Goal: Transaction & Acquisition: Book appointment/travel/reservation

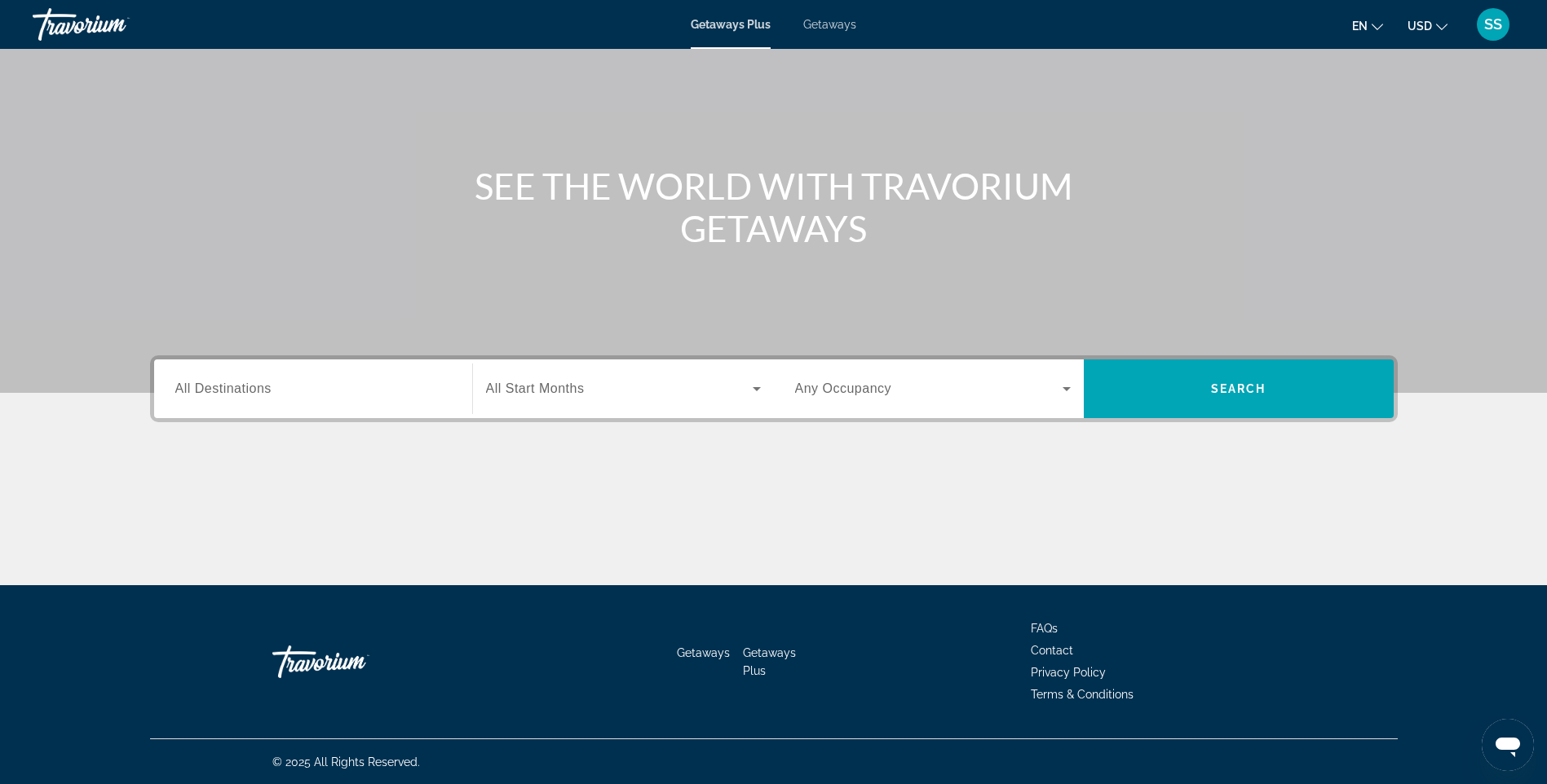
scroll to position [97, 0]
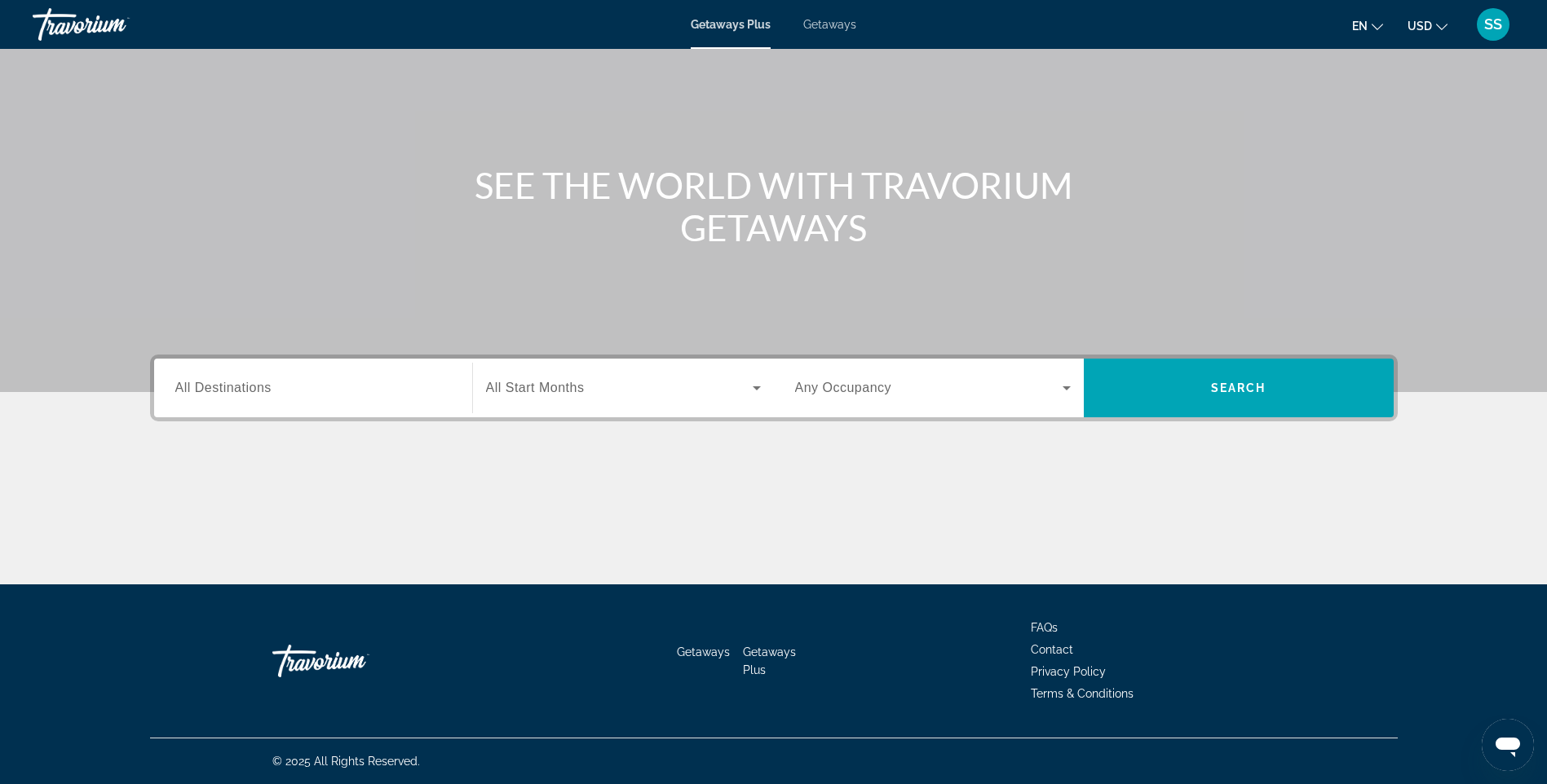
click at [195, 396] on div "Destination All Destinations" at bounding box center [313, 389] width 275 height 47
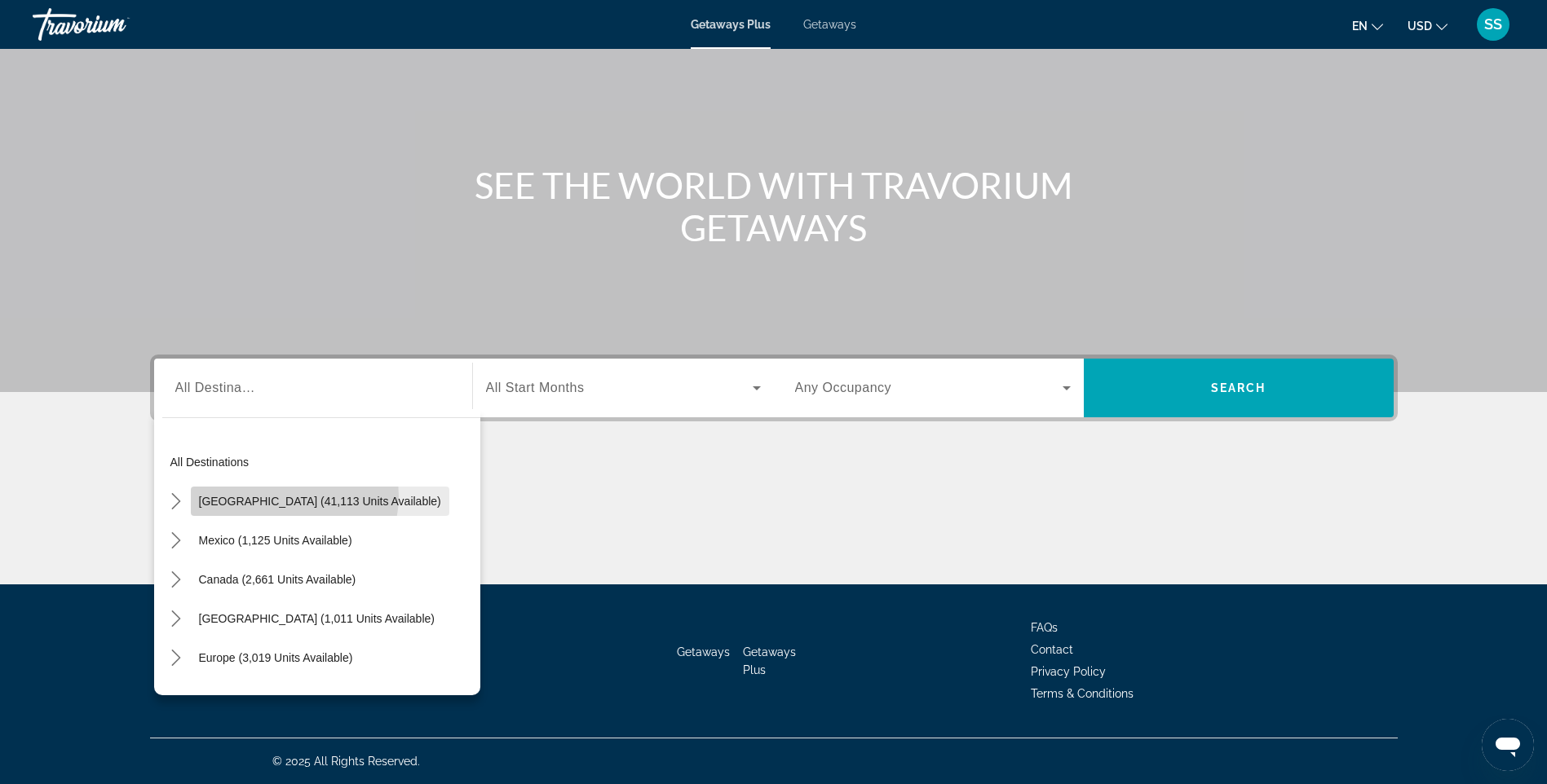
click at [288, 497] on span "[GEOGRAPHIC_DATA] (41,113 units available)" at bounding box center [320, 501] width 242 height 13
type input "**********"
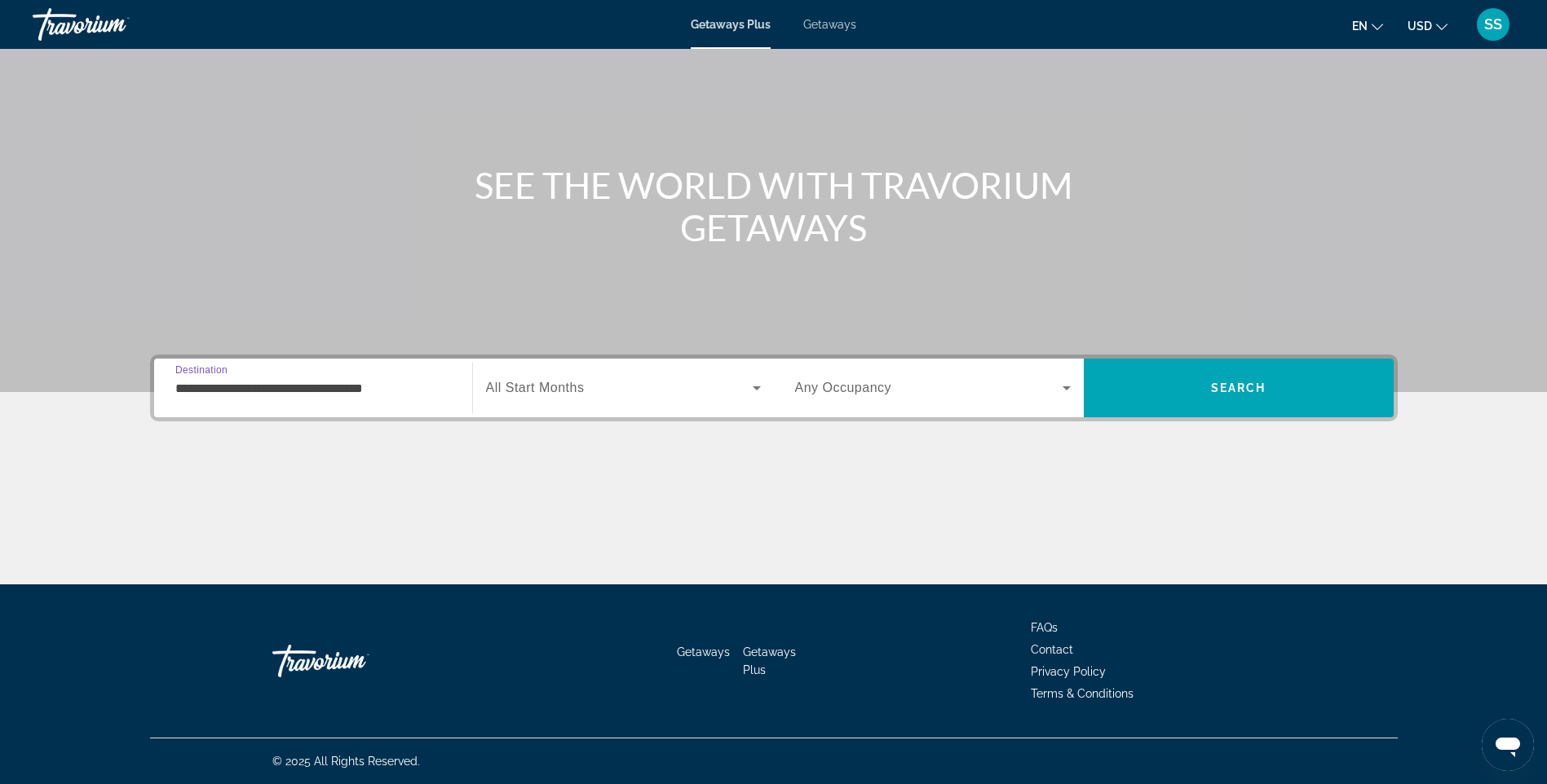
click at [619, 388] on span "Search widget" at bounding box center [619, 388] width 267 height 20
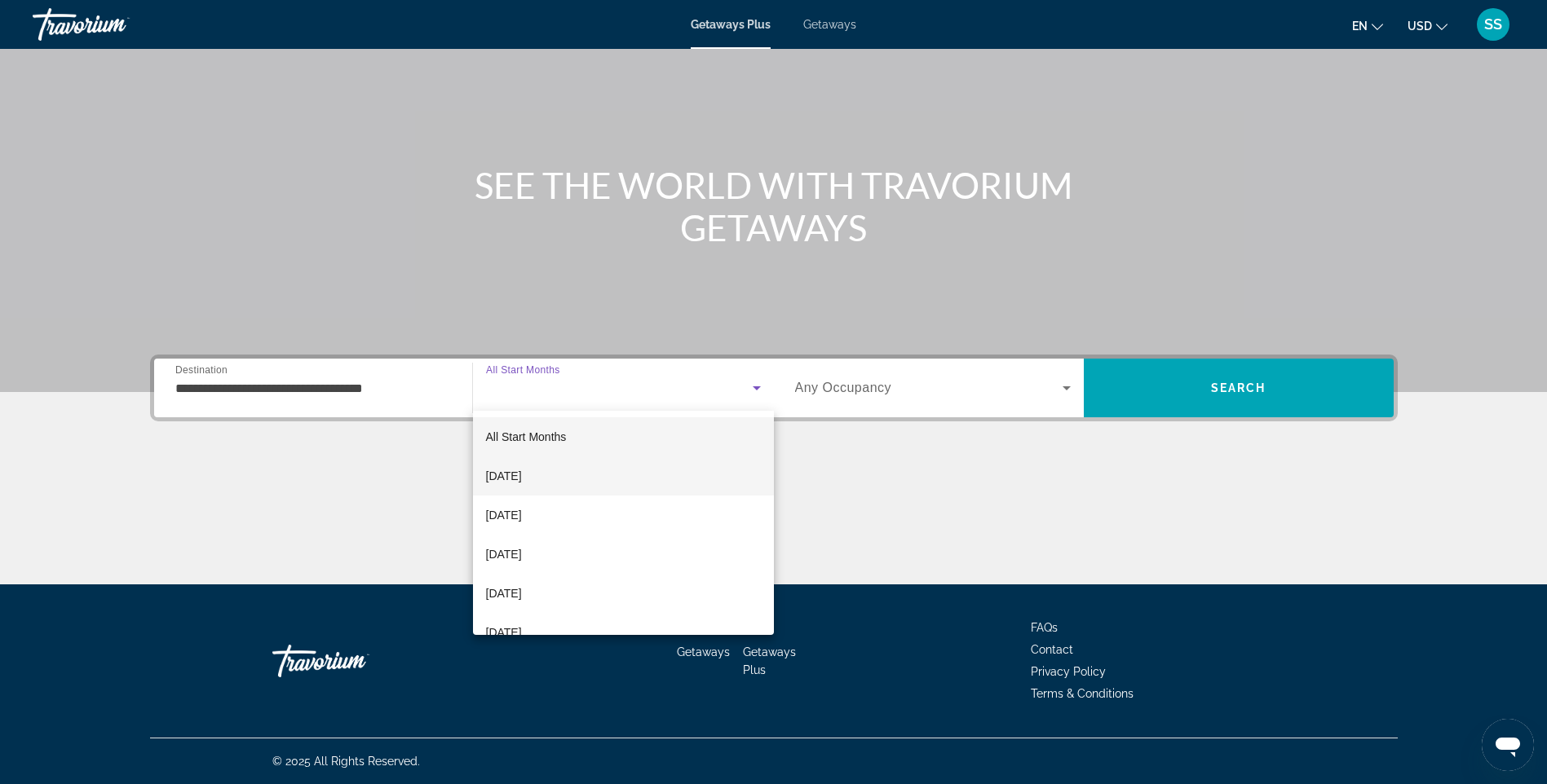
click at [567, 471] on mat-option "[DATE]" at bounding box center [624, 476] width 301 height 39
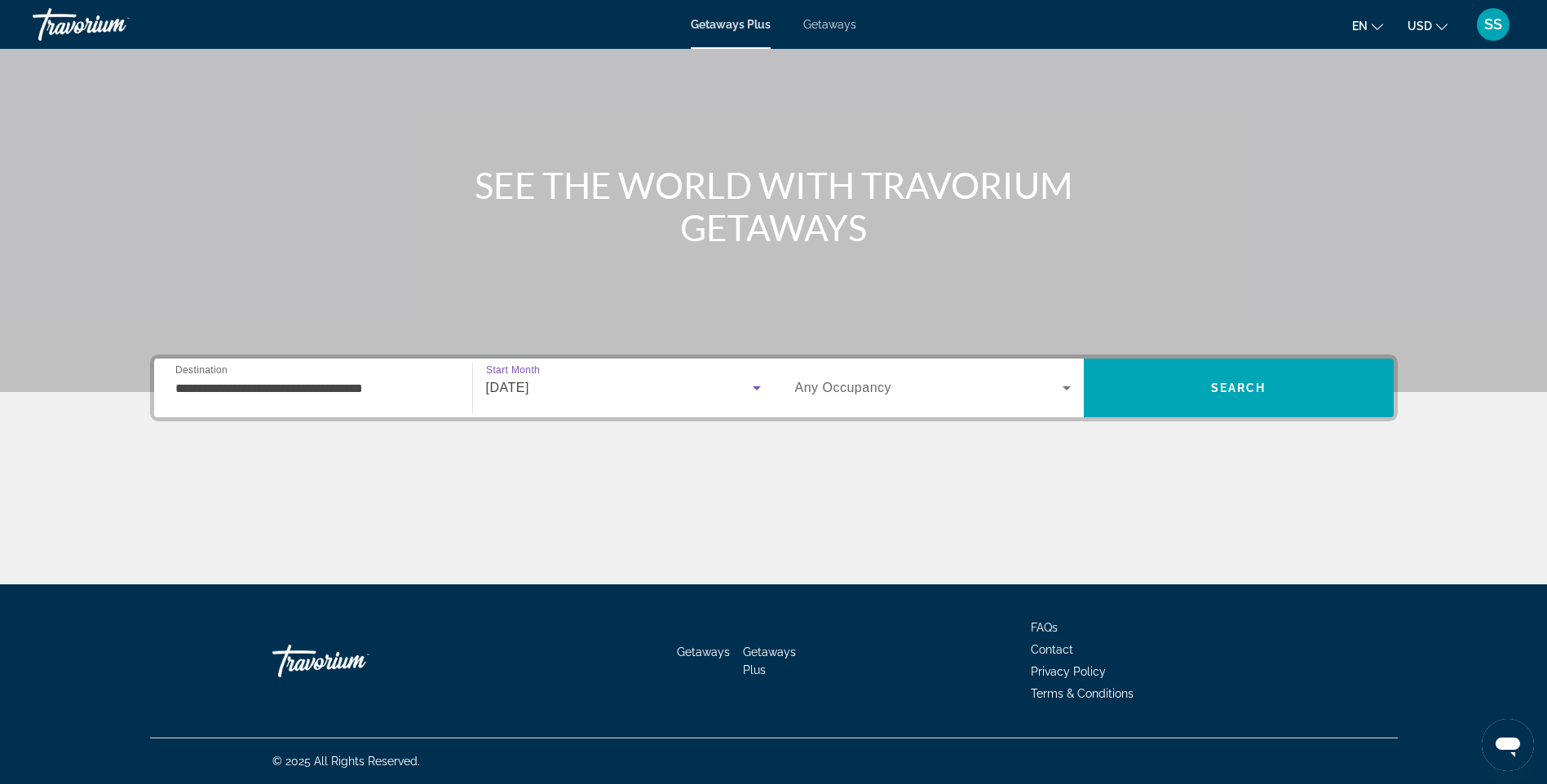
click at [810, 383] on span "Any Occupancy" at bounding box center [844, 388] width 97 height 14
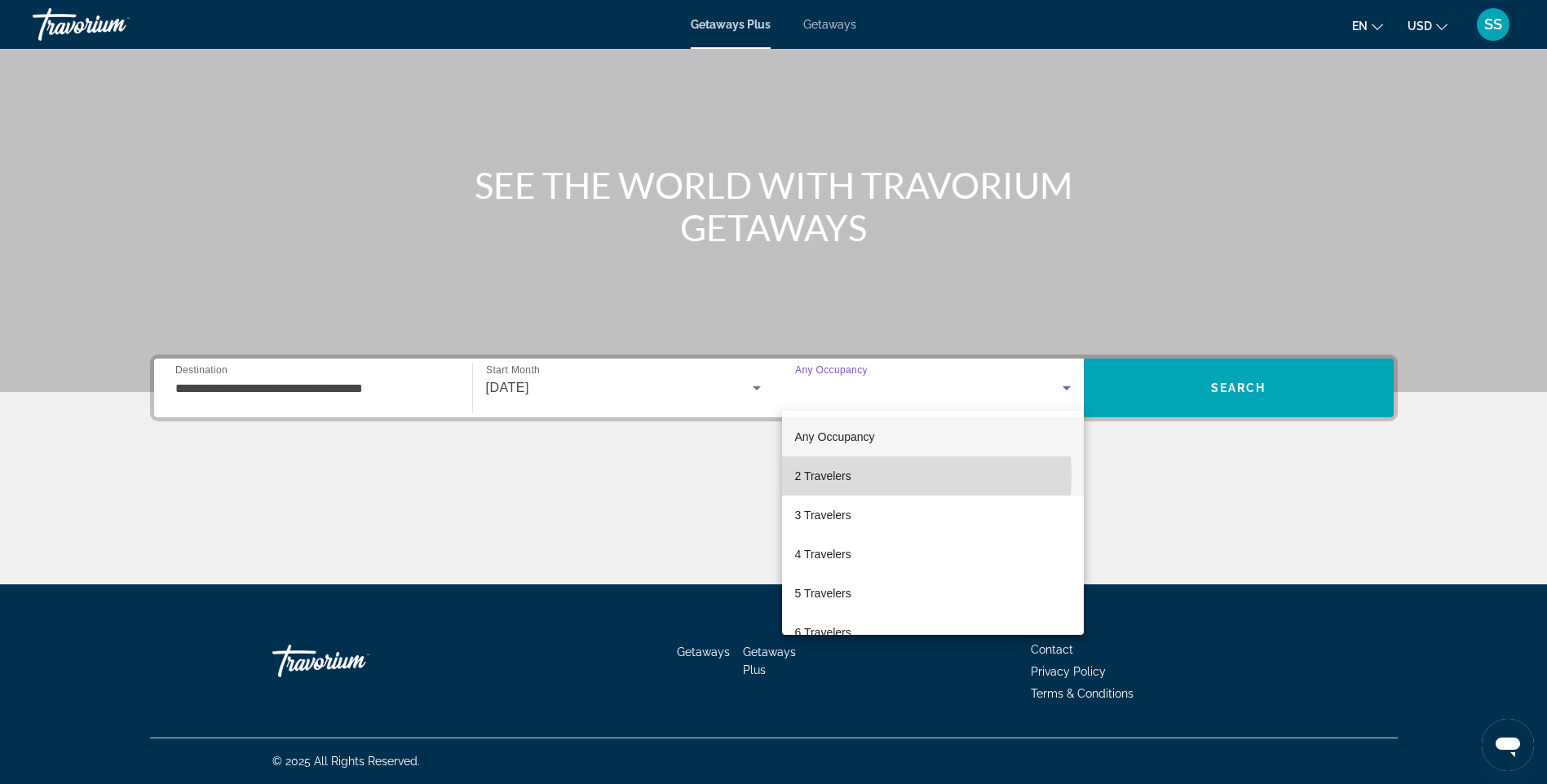
click at [812, 475] on span "2 Travelers" at bounding box center [823, 476] width 56 height 20
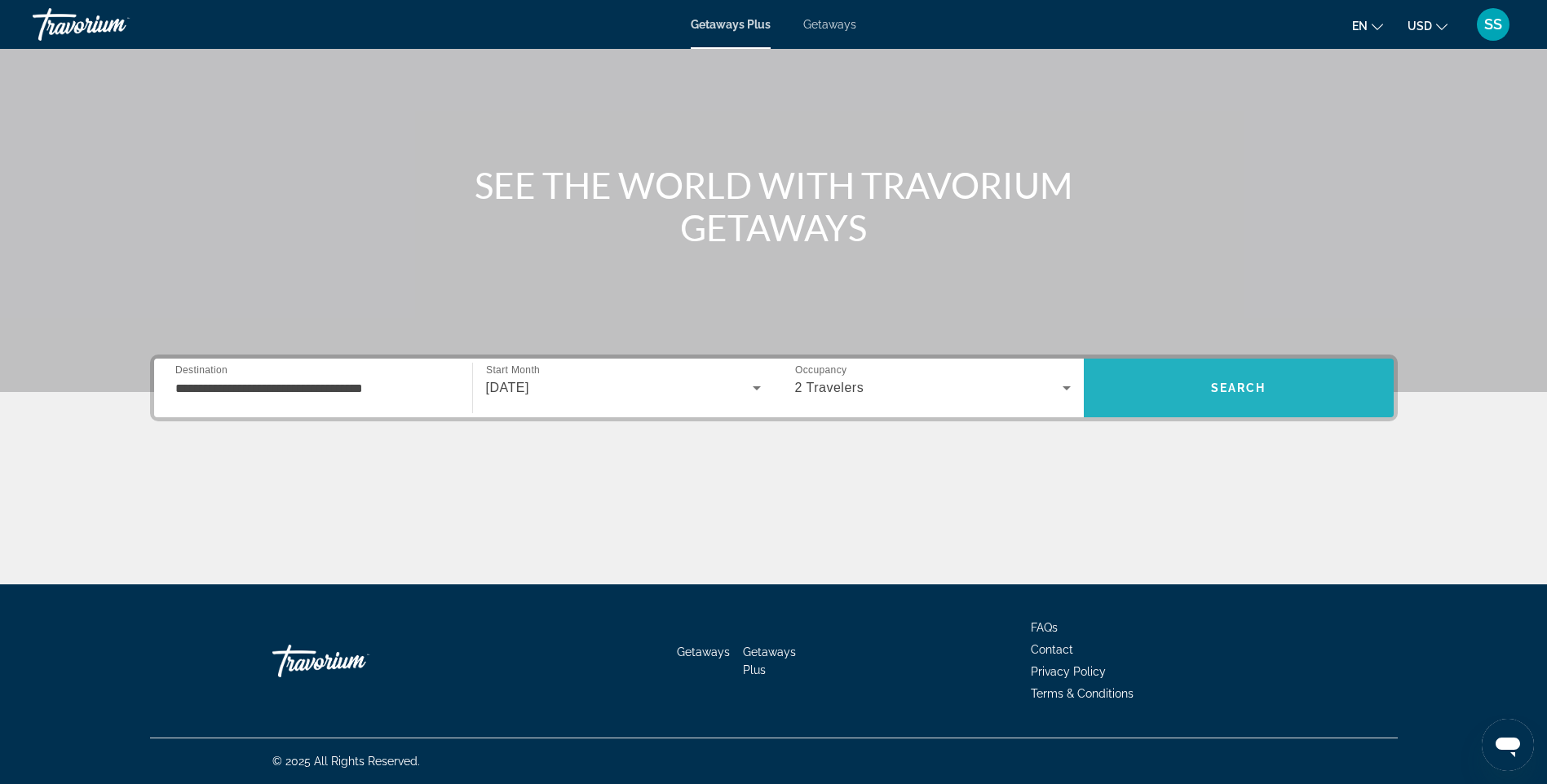
click at [1155, 391] on span "Search" at bounding box center [1239, 387] width 310 height 39
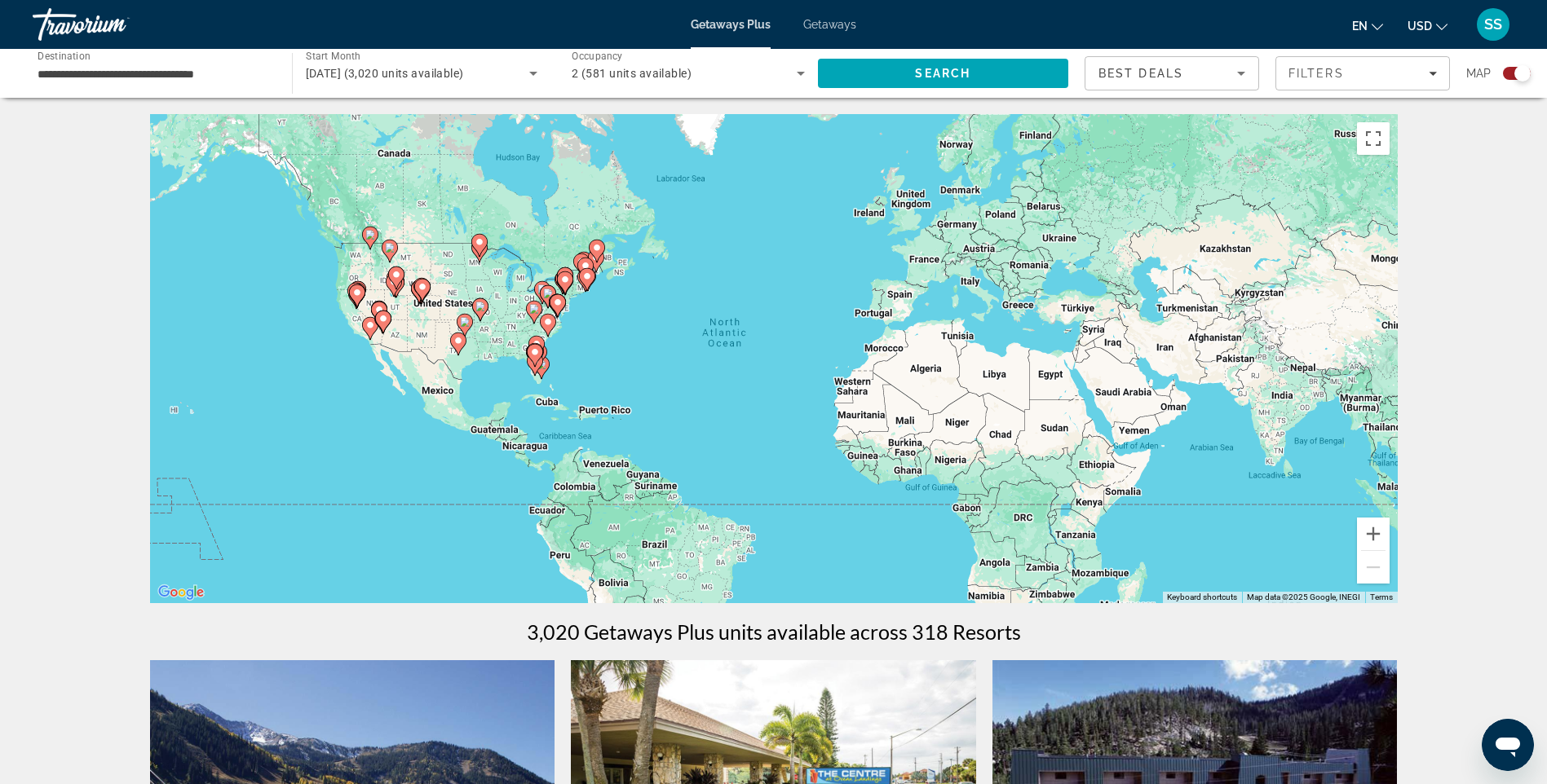
click at [350, 309] on gmp-advanced-marker "Main content" at bounding box center [356, 298] width 17 height 24
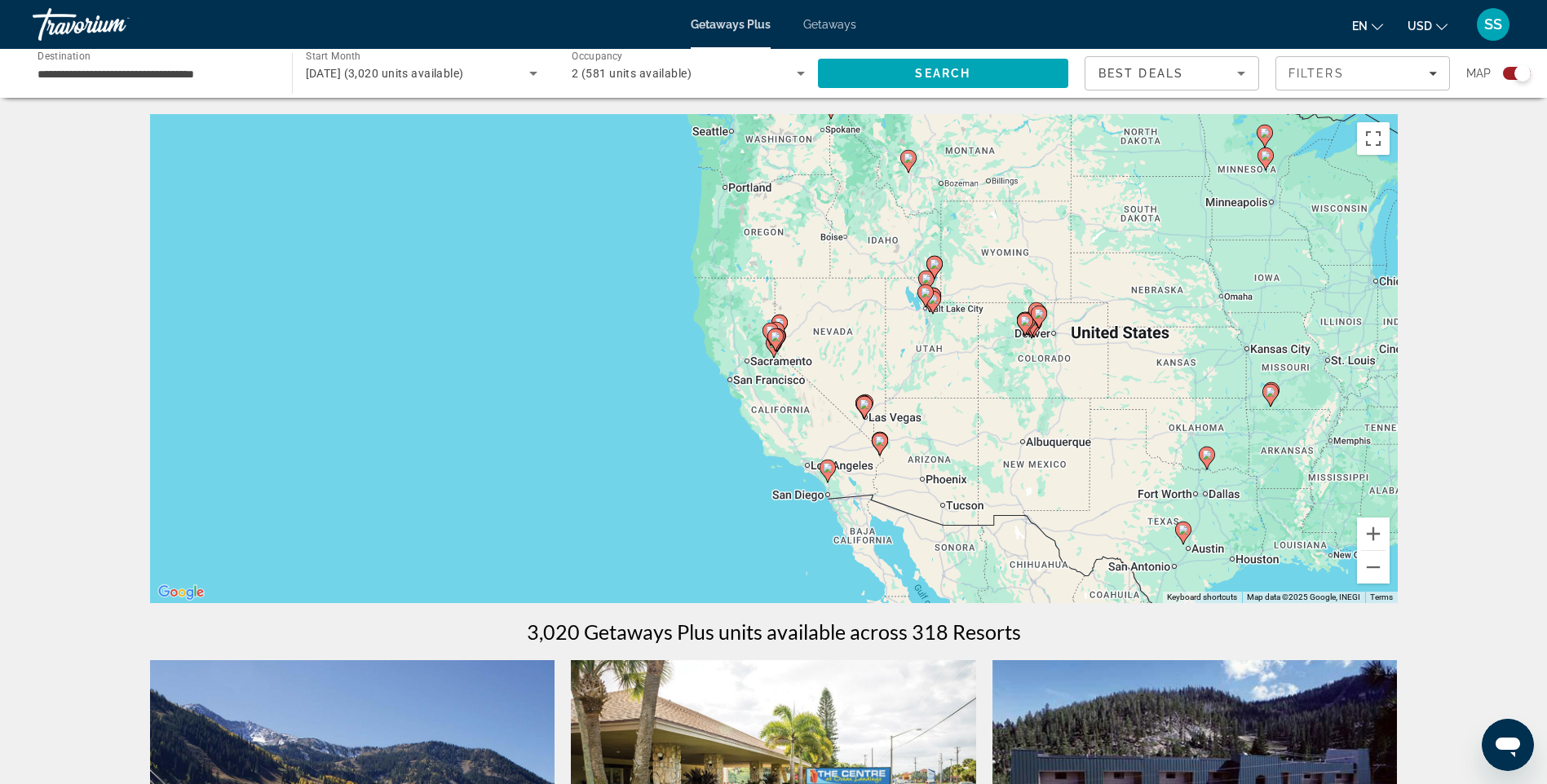
click at [752, 322] on div "To navigate, press the arrow keys. To activate drag with keyboard, press Alt + …" at bounding box center [774, 358] width 1248 height 489
click at [755, 313] on div "To activate drag with keyboard, press Alt + Enter. Once in keyboard drag state,…" at bounding box center [774, 358] width 1248 height 489
click at [828, 475] on icon "Main content" at bounding box center [827, 471] width 15 height 21
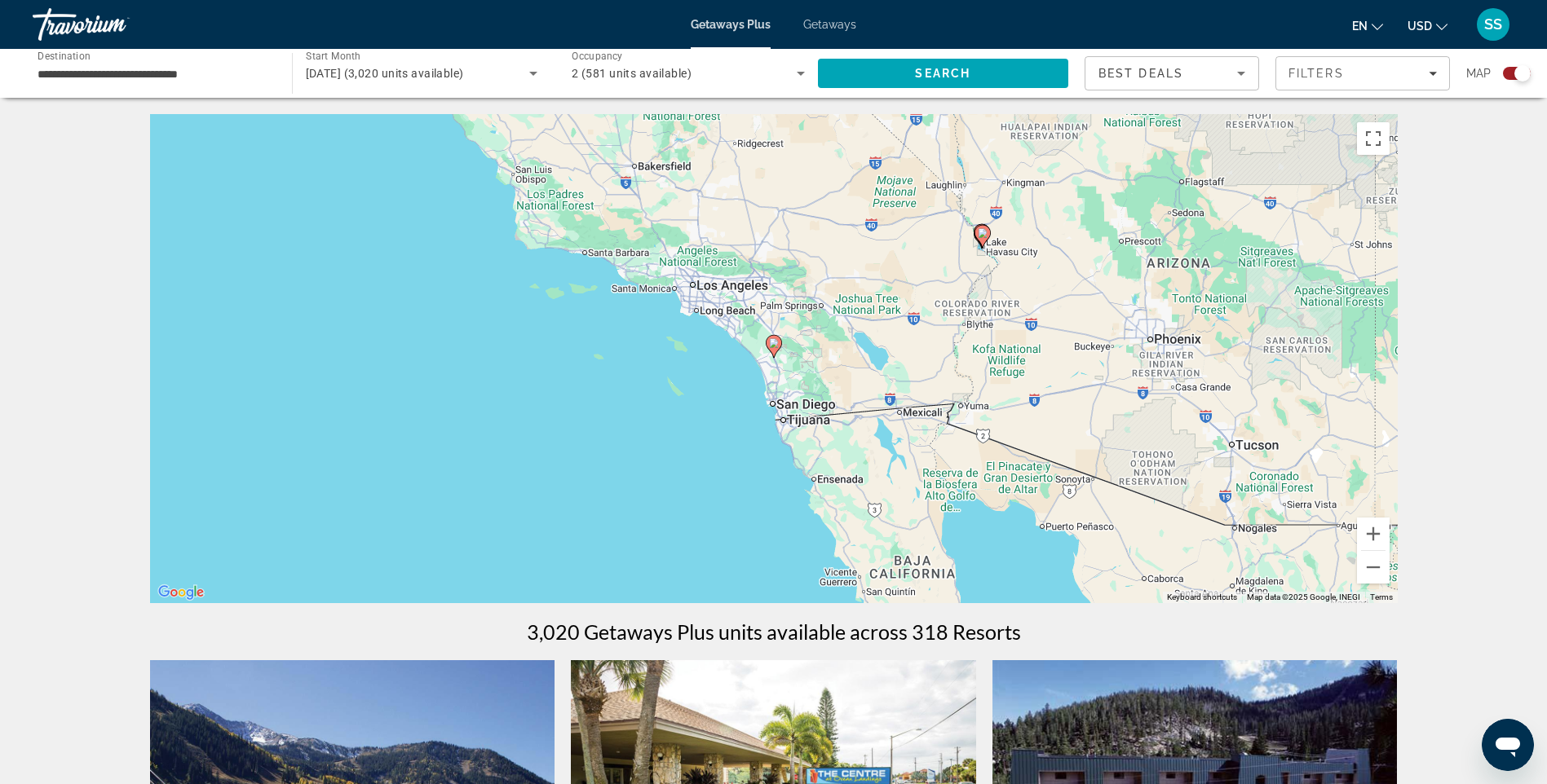
click at [777, 364] on div "To navigate, press the arrow keys. To activate drag with keyboard, press Alt + …" at bounding box center [774, 358] width 1248 height 489
click at [777, 352] on icon "Main content" at bounding box center [774, 346] width 17 height 23
type input "**********"
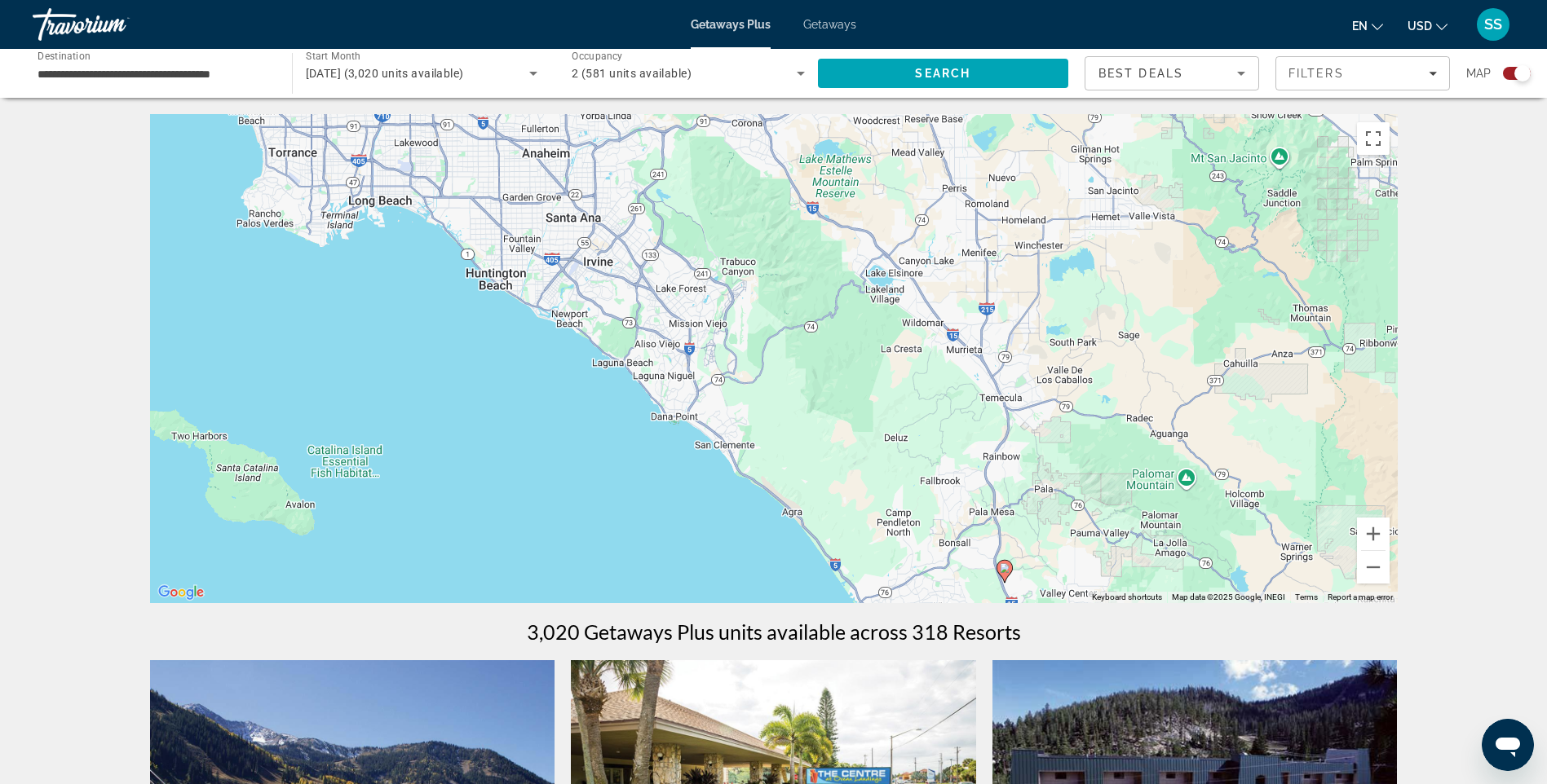
drag, startPoint x: 860, startPoint y: 418, endPoint x: 1092, endPoint y: 643, distance: 323.2
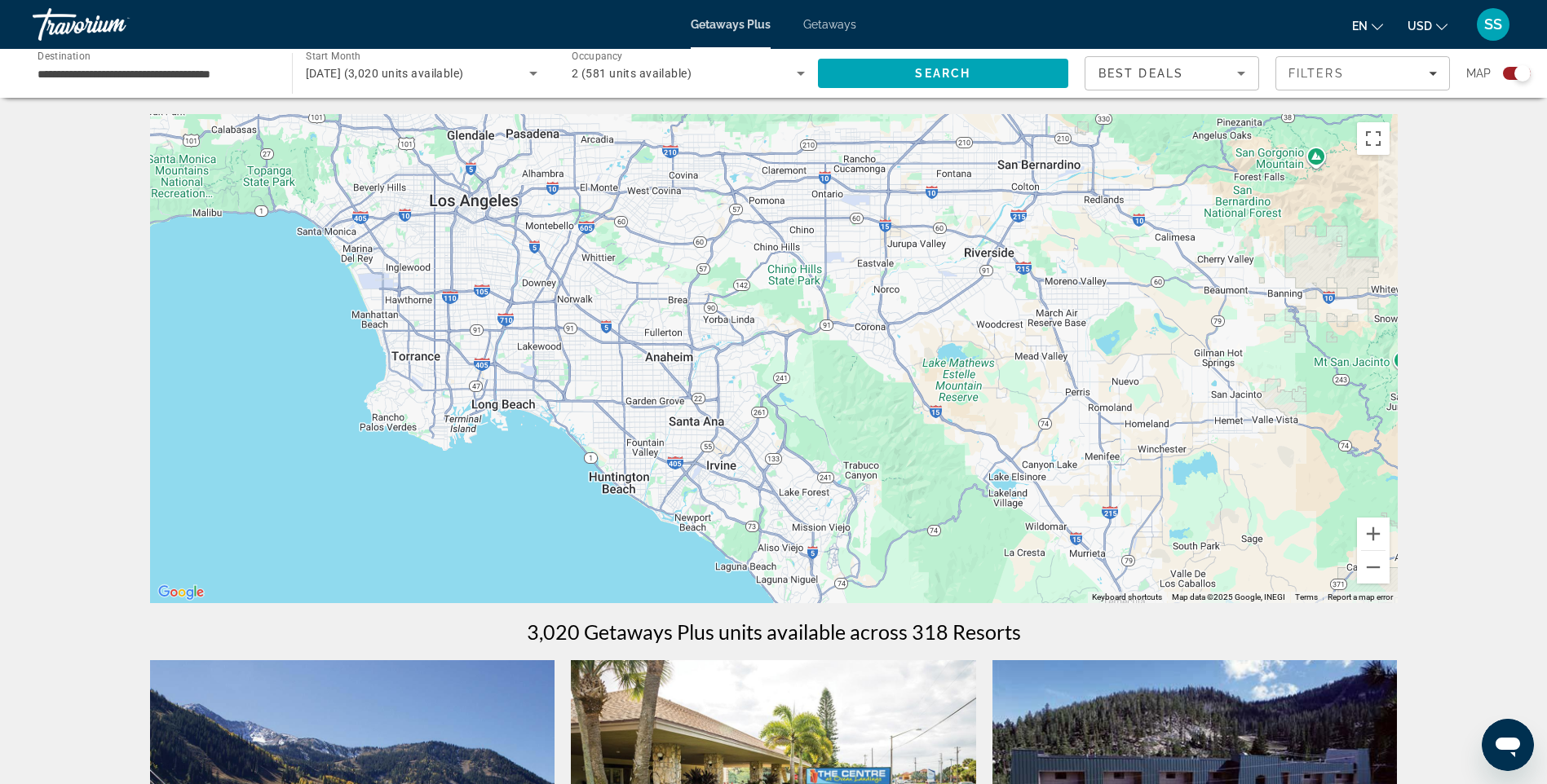
drag, startPoint x: 727, startPoint y: 402, endPoint x: 851, endPoint y: 609, distance: 241.3
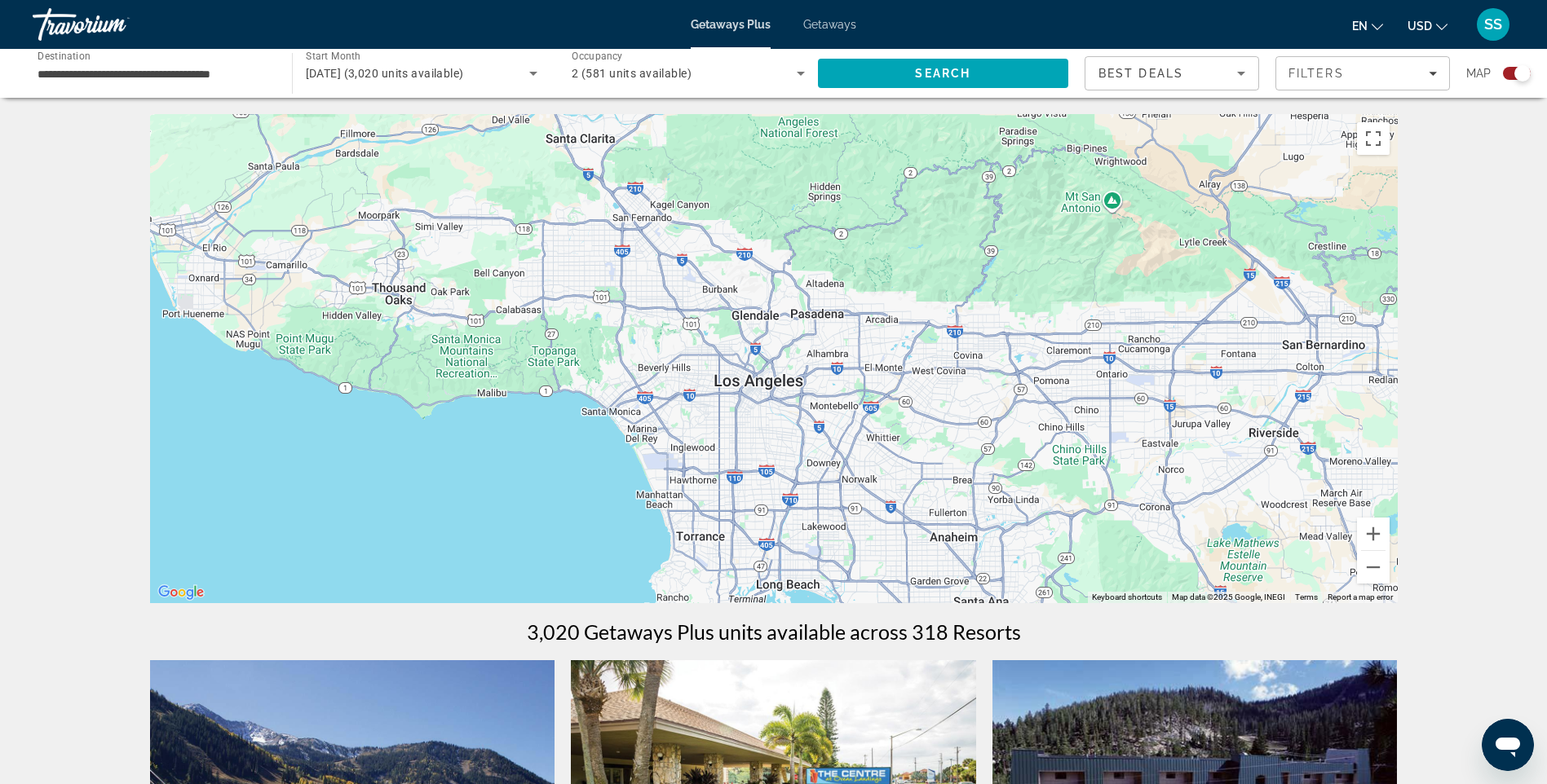
drag, startPoint x: 660, startPoint y: 324, endPoint x: 946, endPoint y: 505, distance: 338.5
click at [946, 505] on div "To activate drag with keyboard, press Alt + Enter. Once in keyboard drag state,…" at bounding box center [774, 358] width 1248 height 489
click at [823, 27] on span "Getaways" at bounding box center [830, 24] width 53 height 13
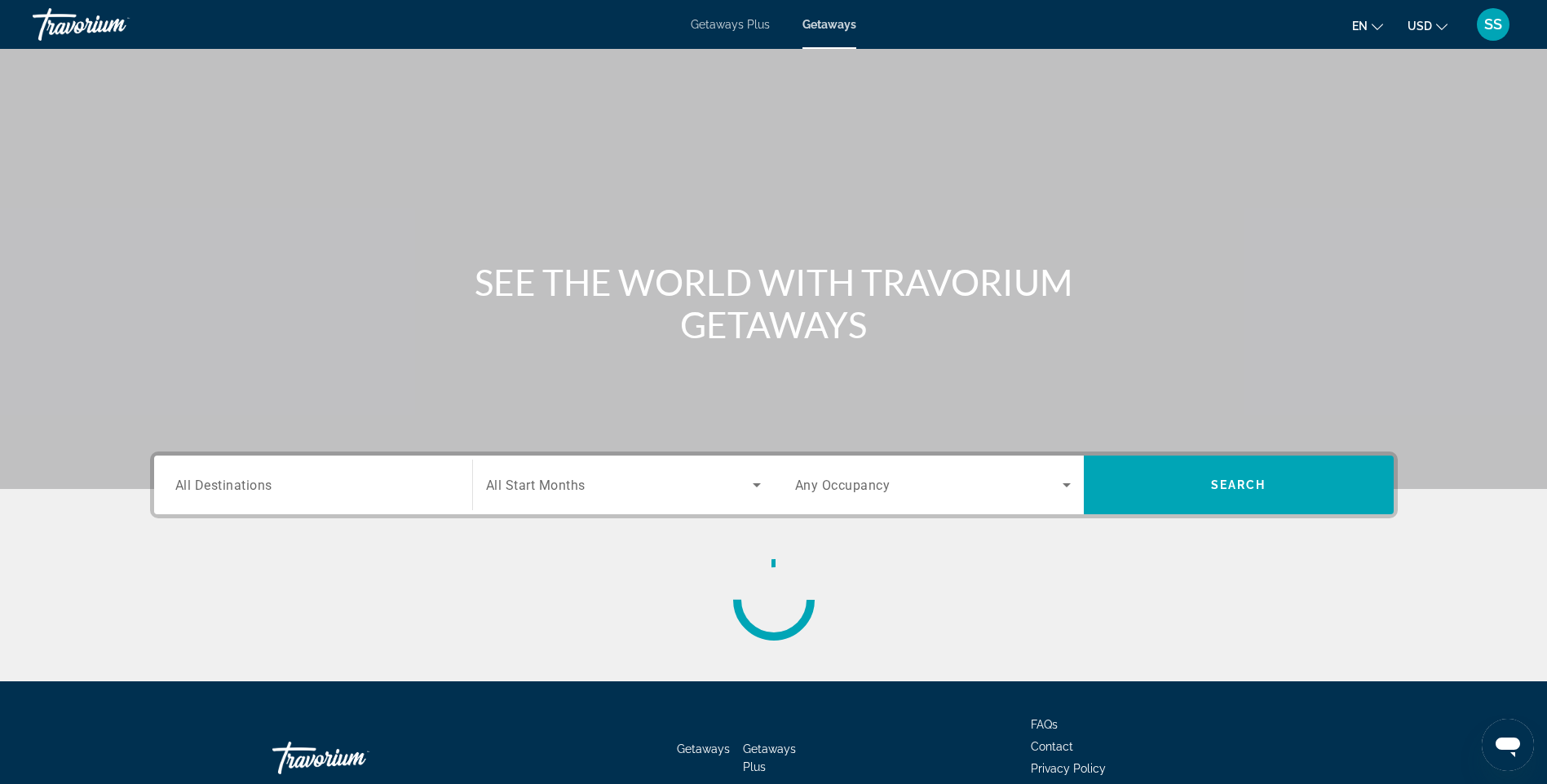
click at [722, 22] on span "Getaways Plus" at bounding box center [730, 24] width 79 height 13
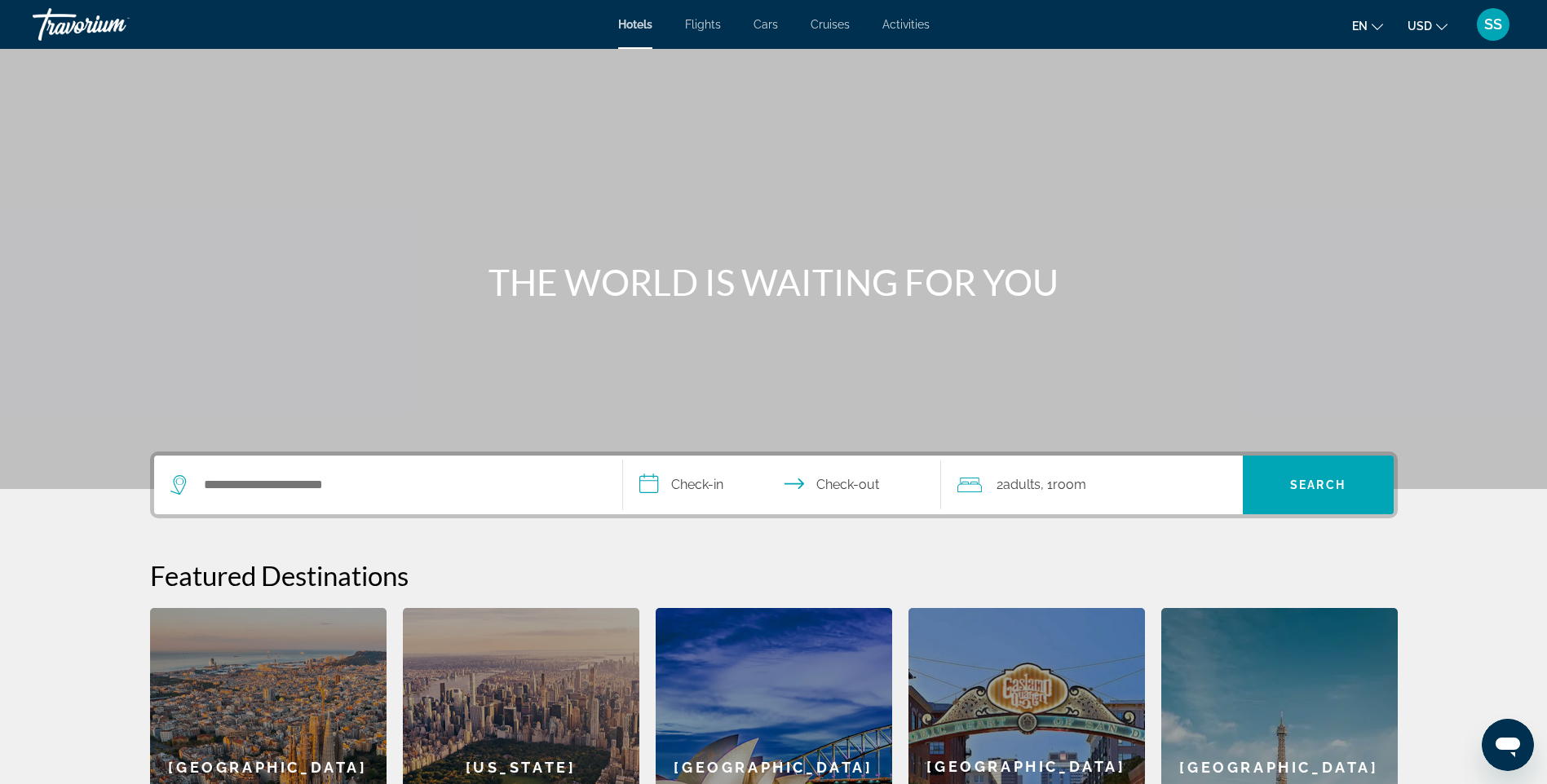
click at [329, 502] on div "Search widget" at bounding box center [387, 485] width 435 height 59
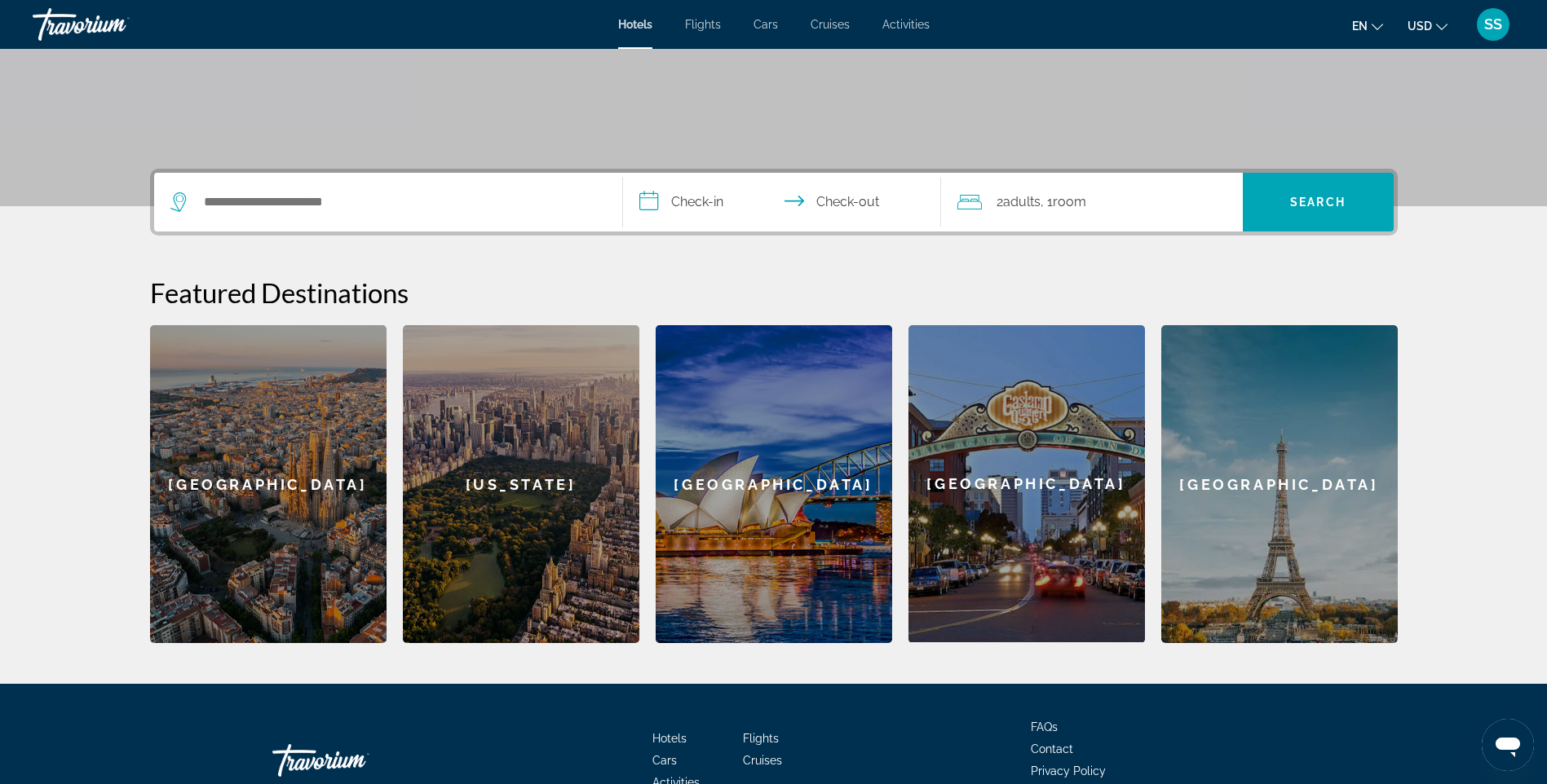
scroll to position [382, 0]
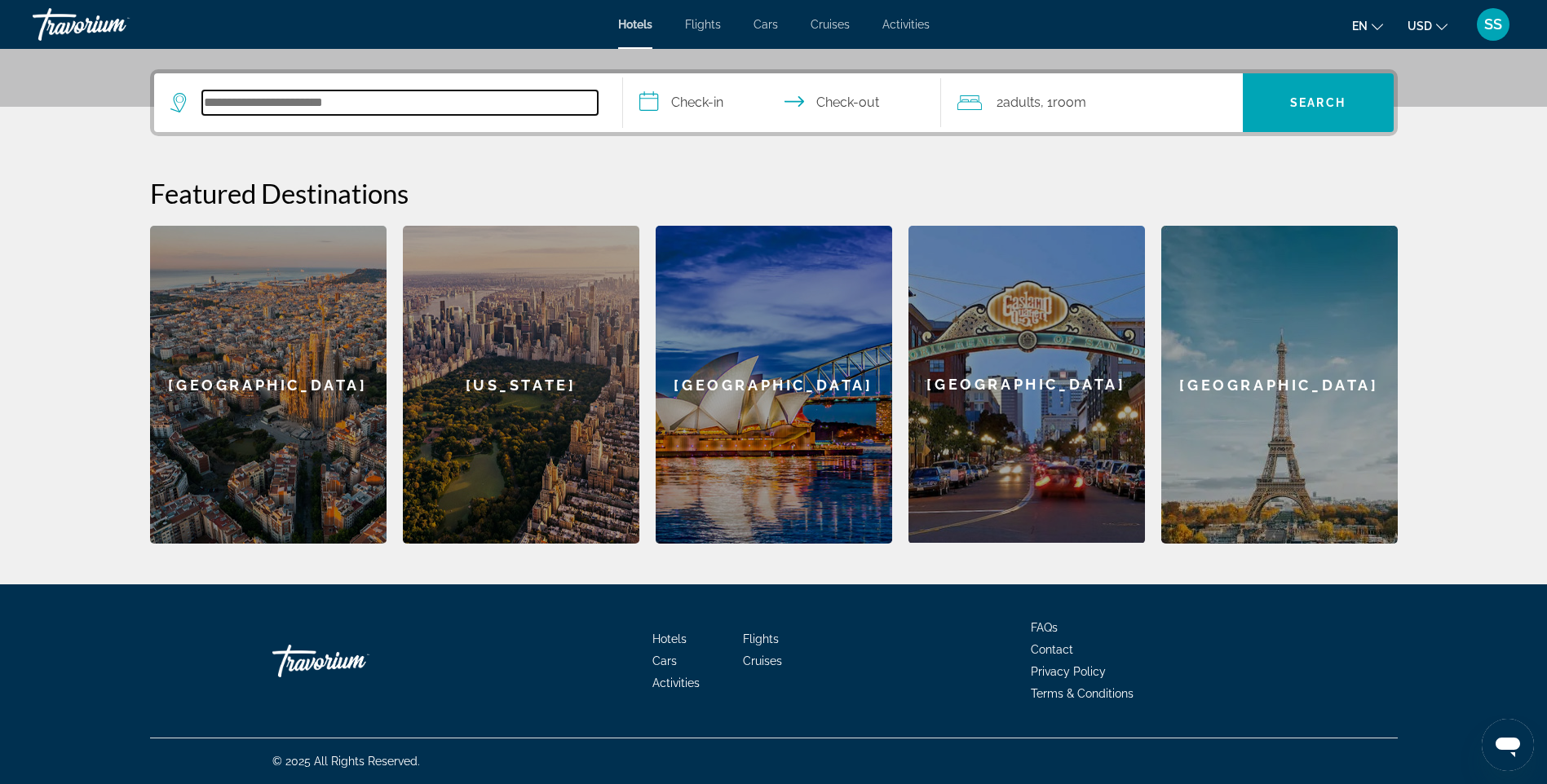
click at [284, 90] on input "Search hotel destination" at bounding box center [400, 102] width 395 height 24
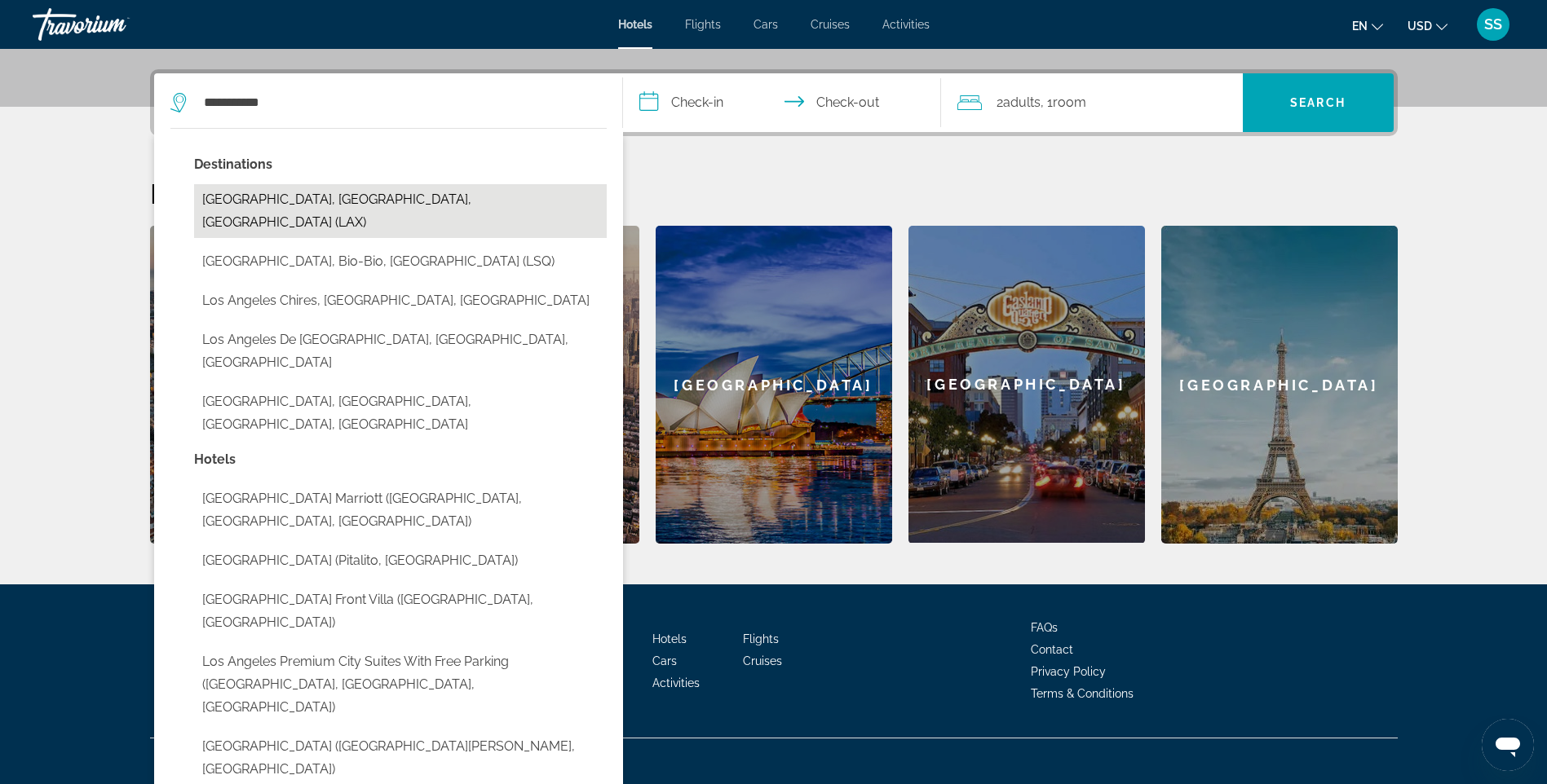
click at [252, 196] on button "Los Angeles, CA, United States (LAX)" at bounding box center [400, 211] width 413 height 54
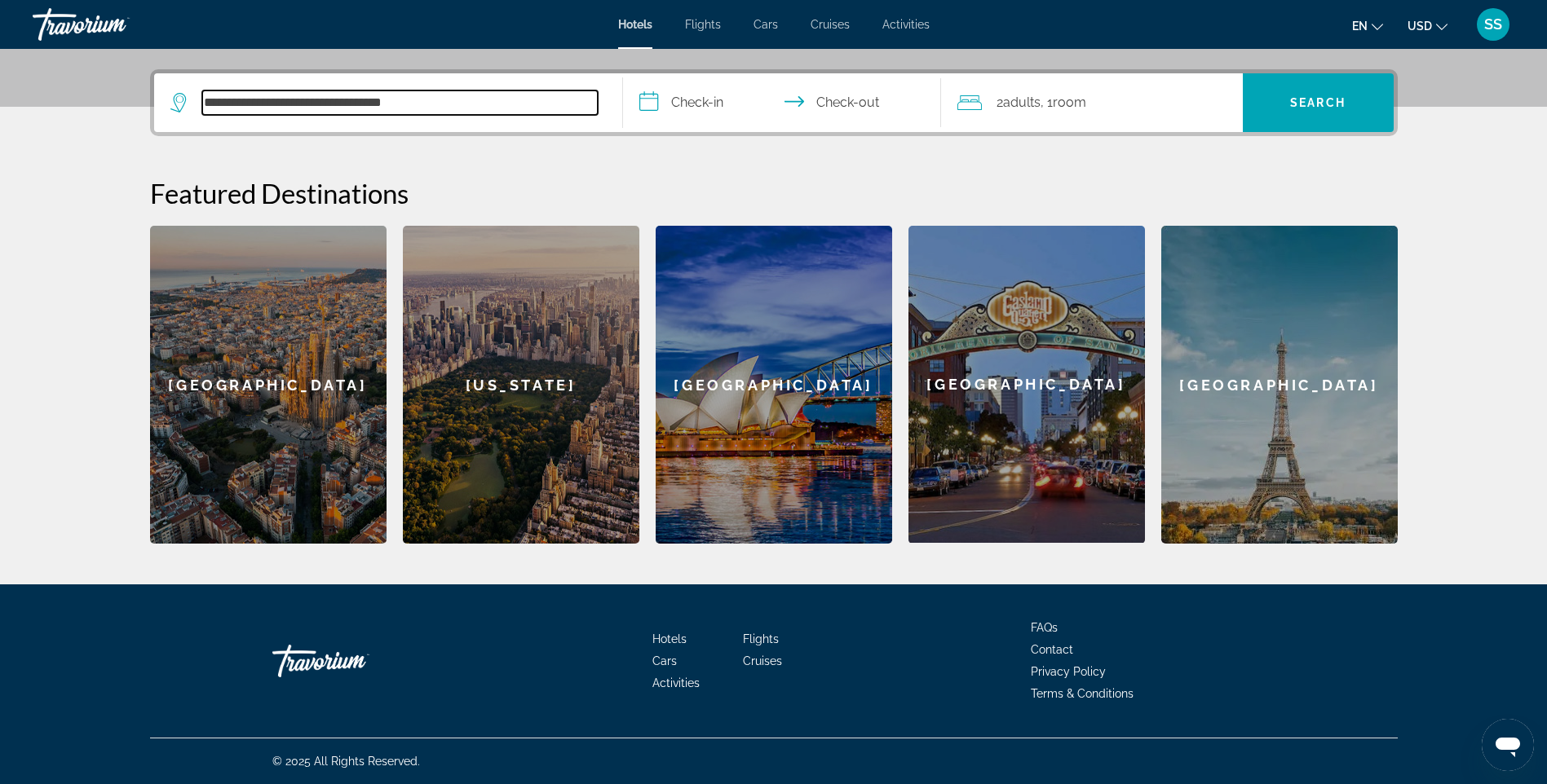
click at [434, 101] on input "**********" at bounding box center [400, 102] width 395 height 24
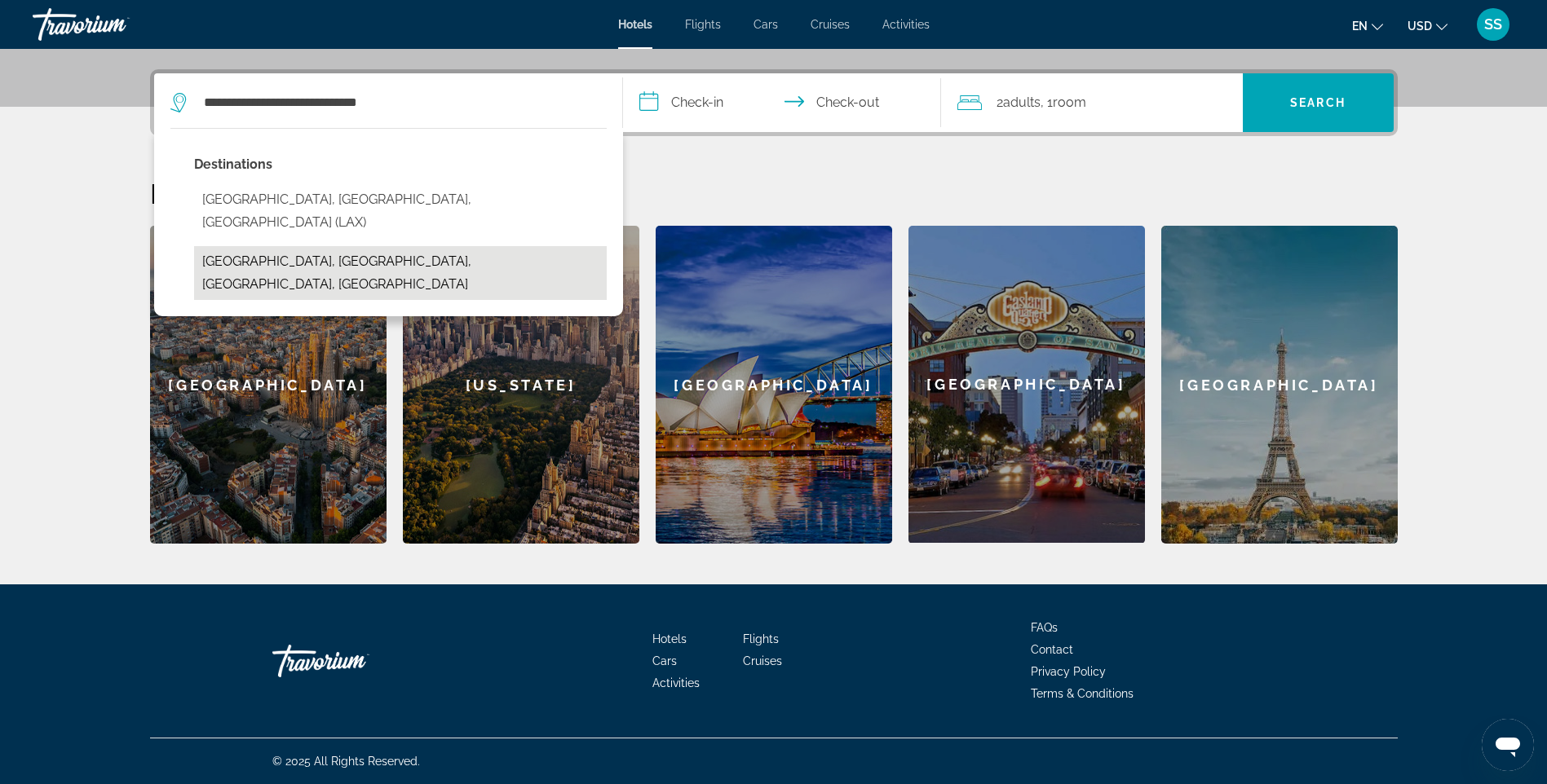
click at [437, 247] on button "Los Angeles Fashion District, Los Angeles, CA, United States" at bounding box center [400, 273] width 413 height 54
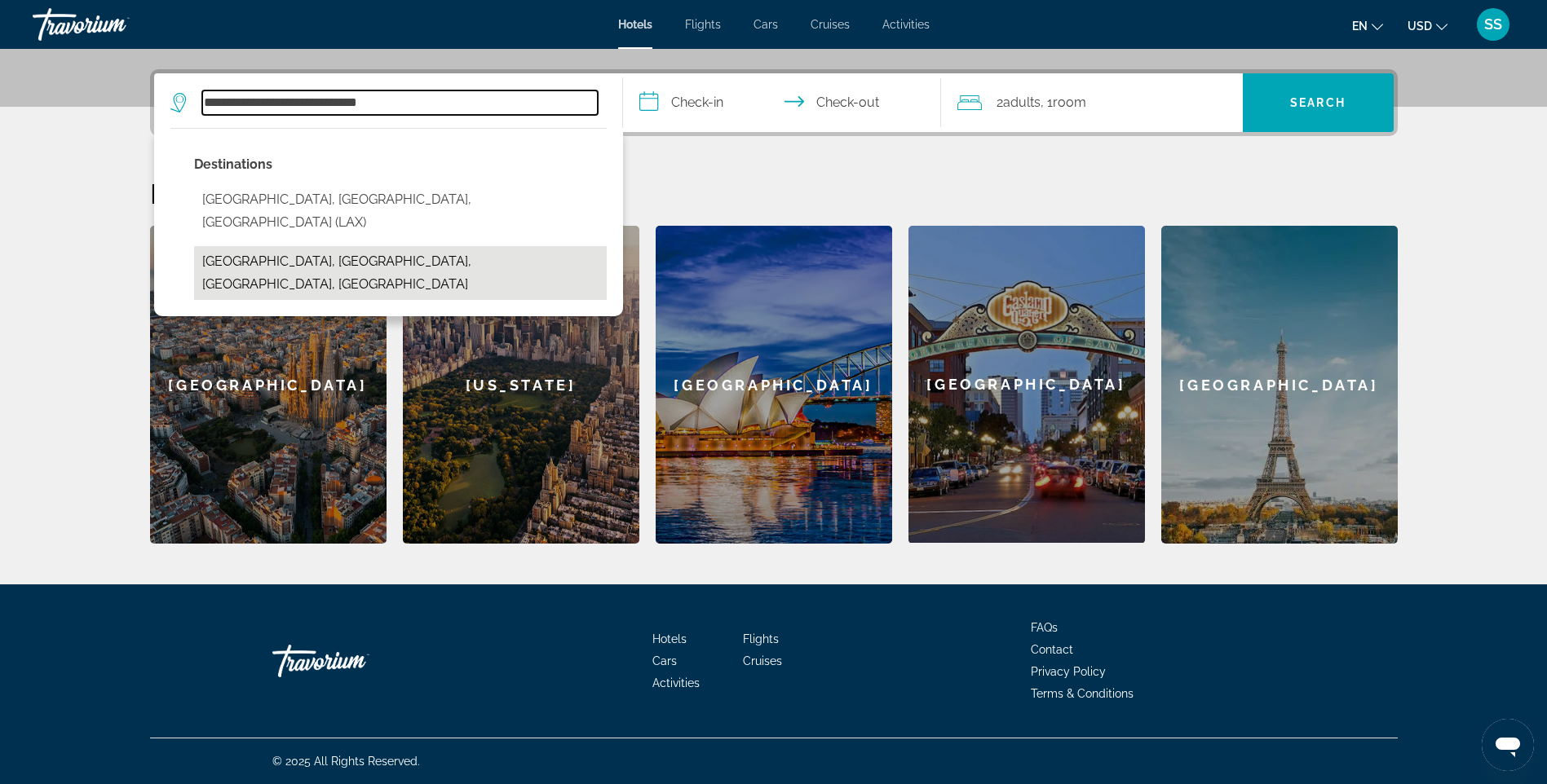
type input "**********"
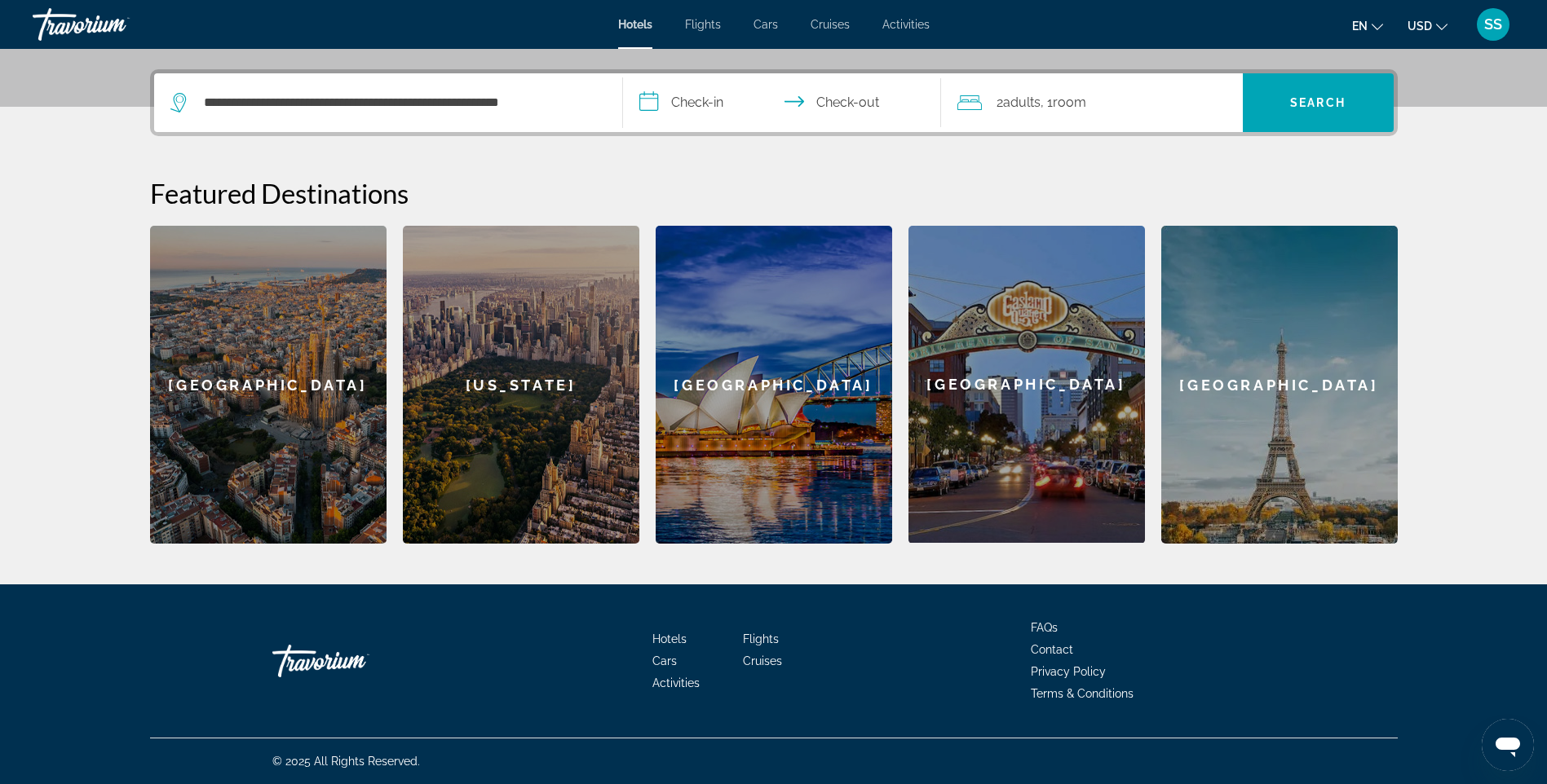
click at [714, 101] on input "**********" at bounding box center [785, 105] width 325 height 63
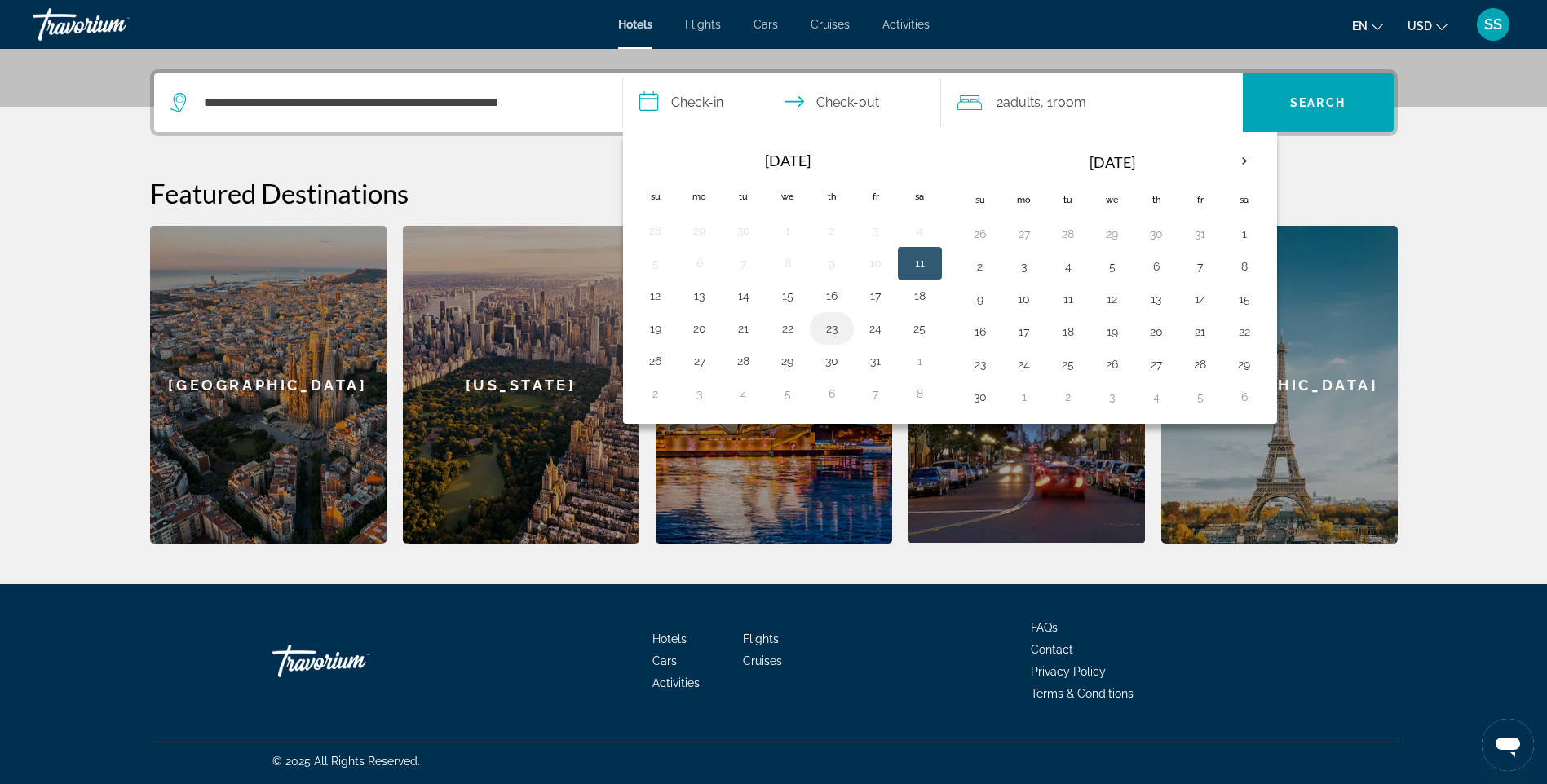
click at [836, 328] on button "23" at bounding box center [832, 328] width 26 height 23
click at [918, 325] on button "25" at bounding box center [920, 328] width 26 height 23
type input "**********"
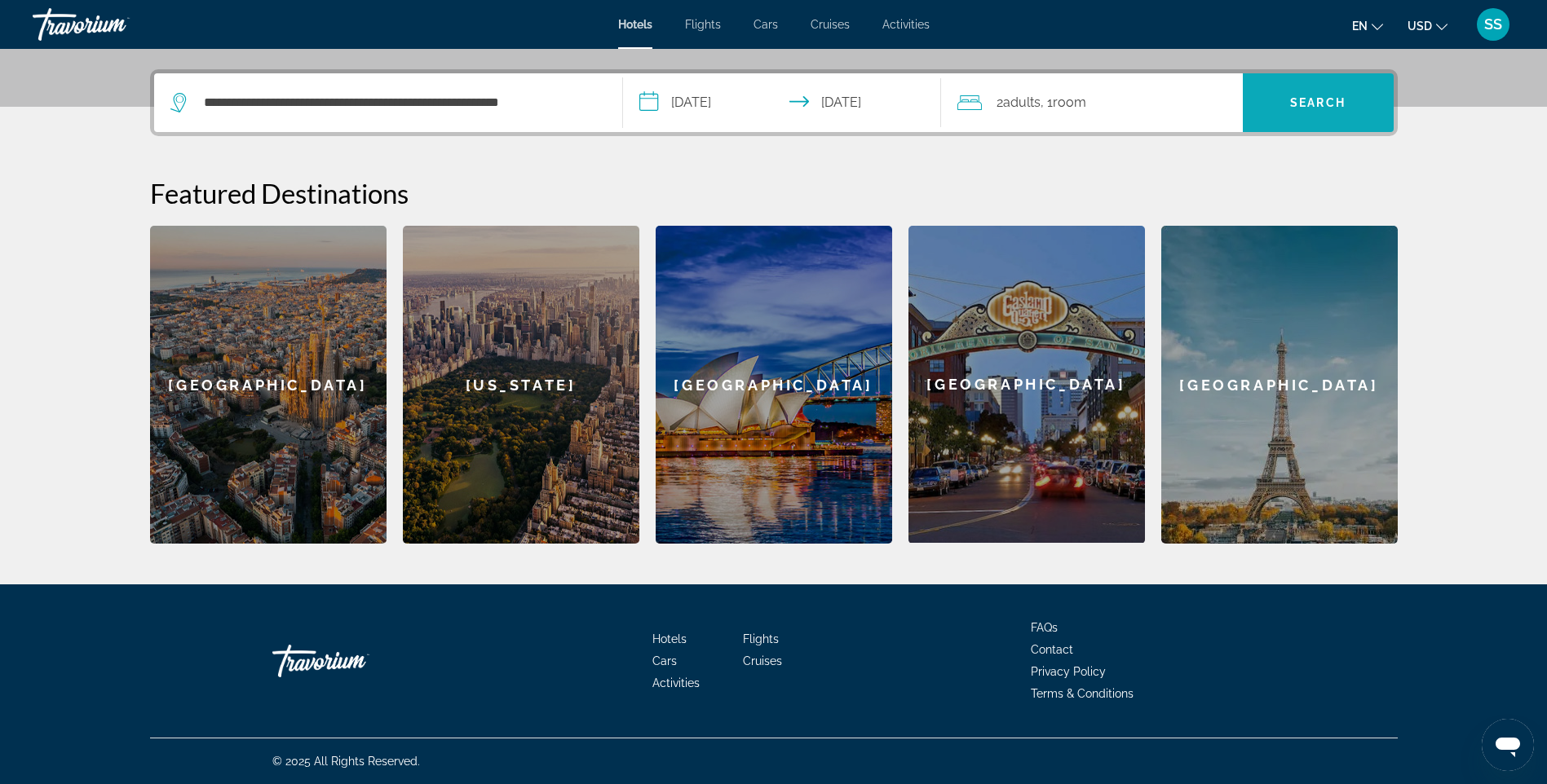
click at [1311, 105] on span "Search" at bounding box center [1319, 102] width 56 height 13
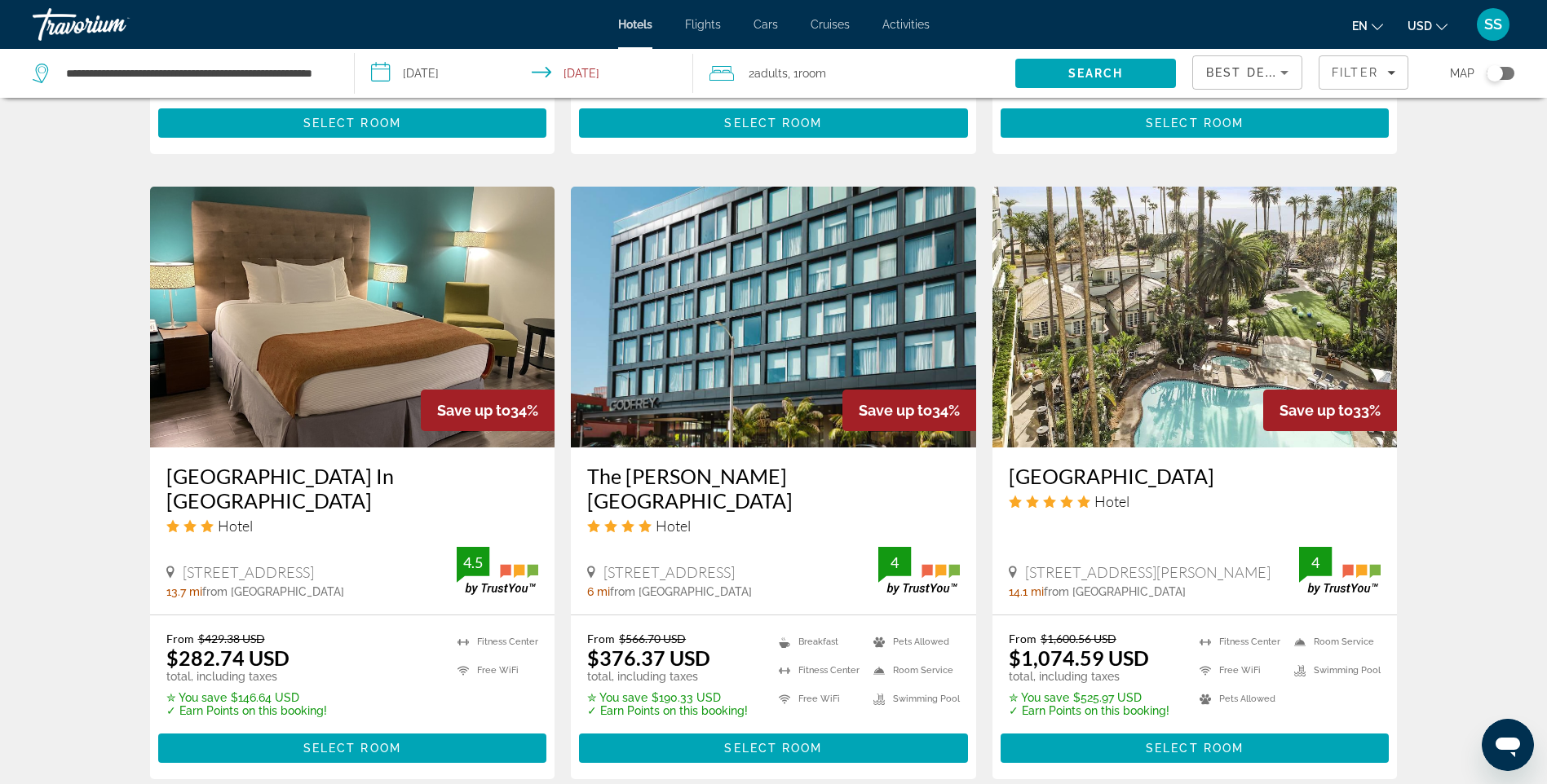
scroll to position [1902, 0]
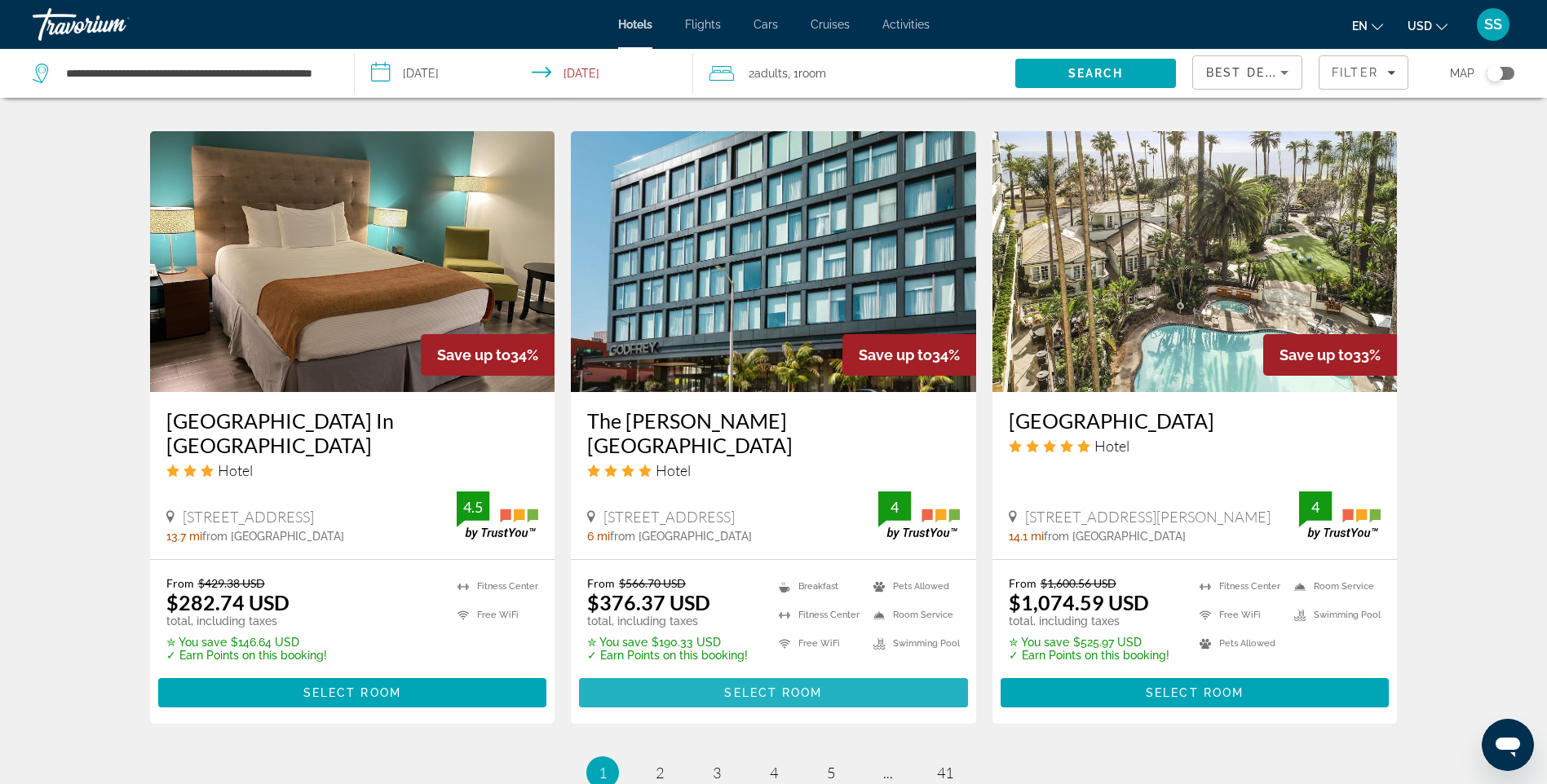
click at [820, 674] on span "Main content" at bounding box center [774, 693] width 389 height 39
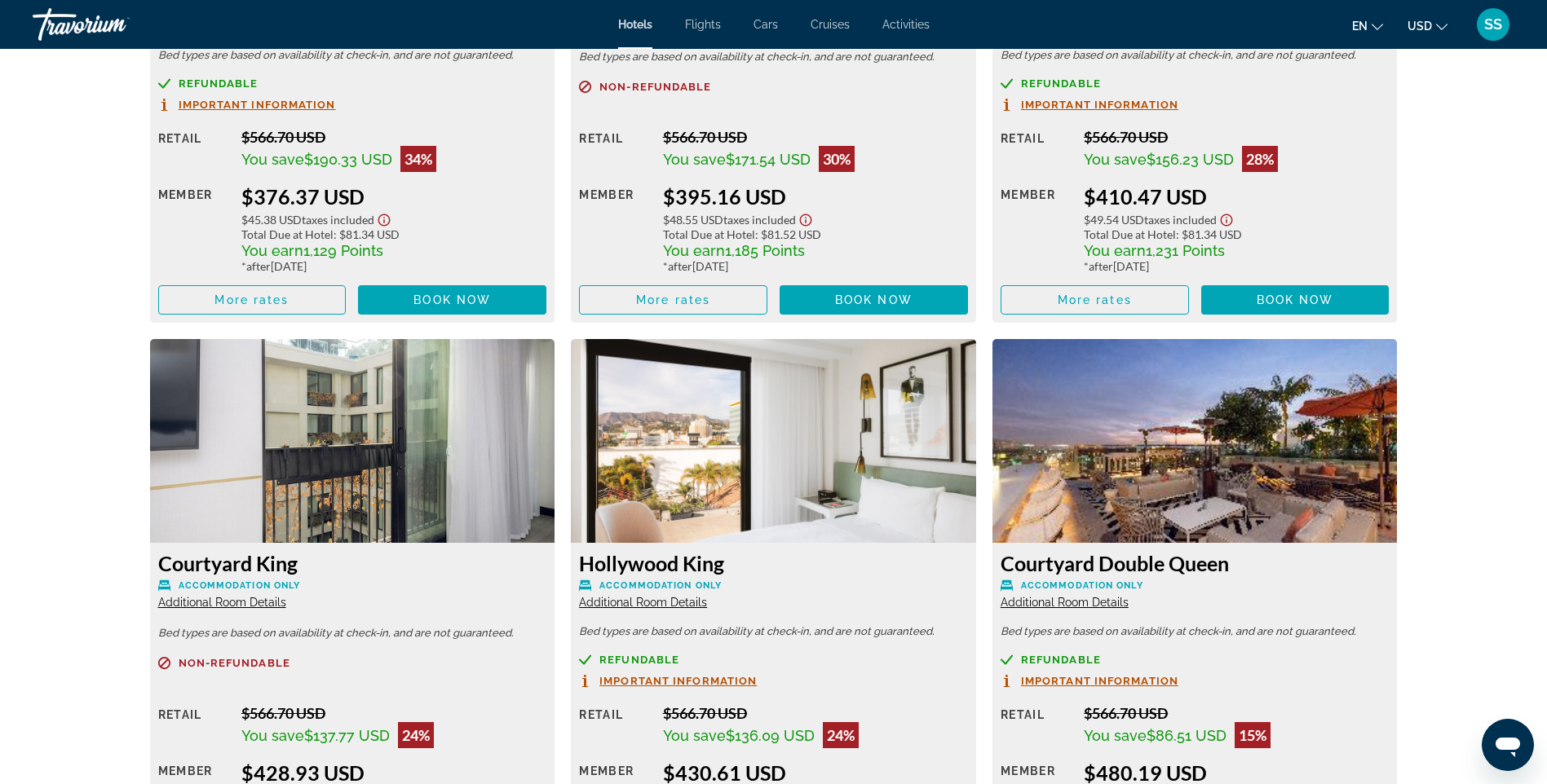
scroll to position [2474, 0]
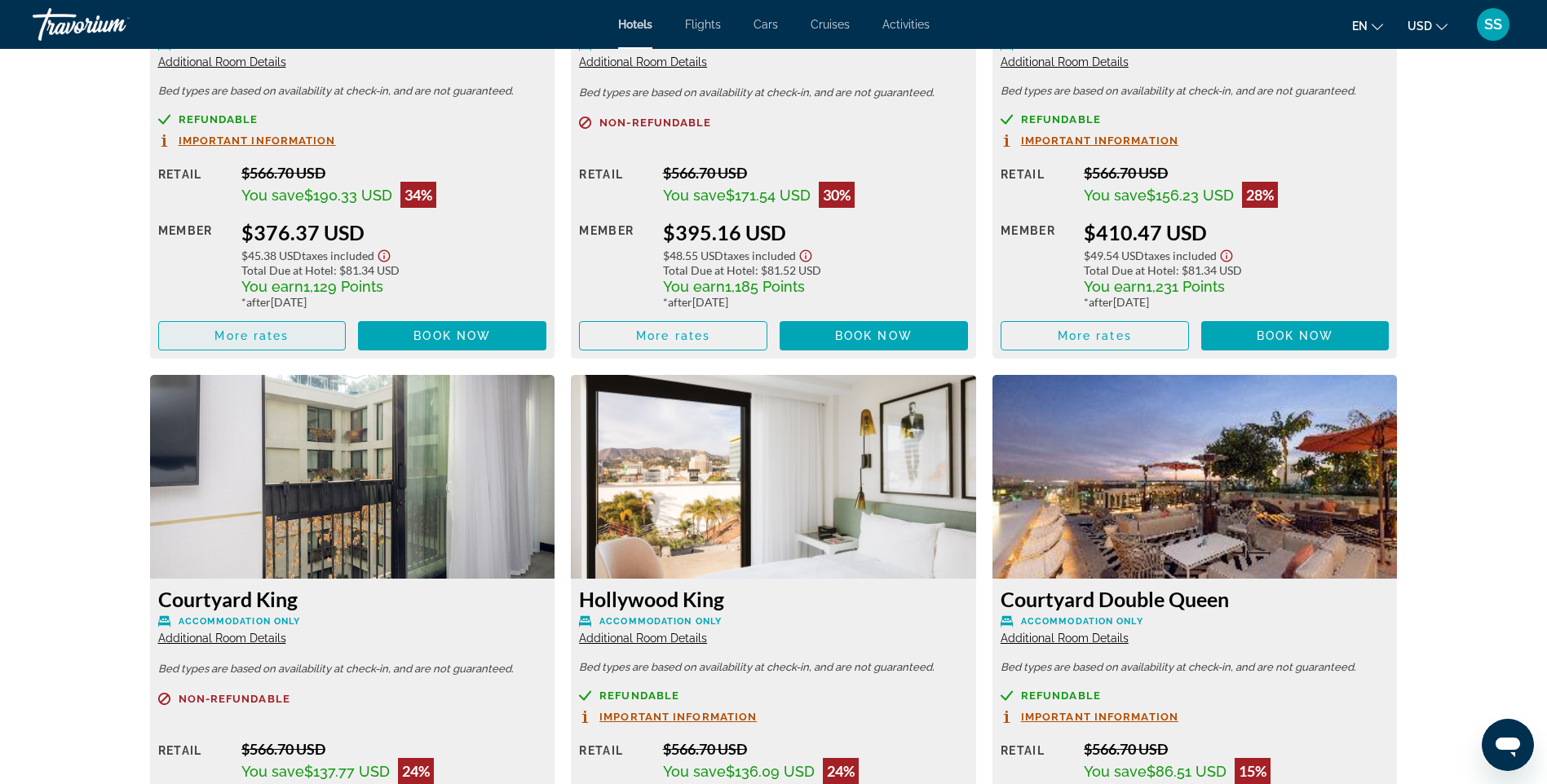
click at [286, 336] on span "More rates" at bounding box center [251, 335] width 74 height 13
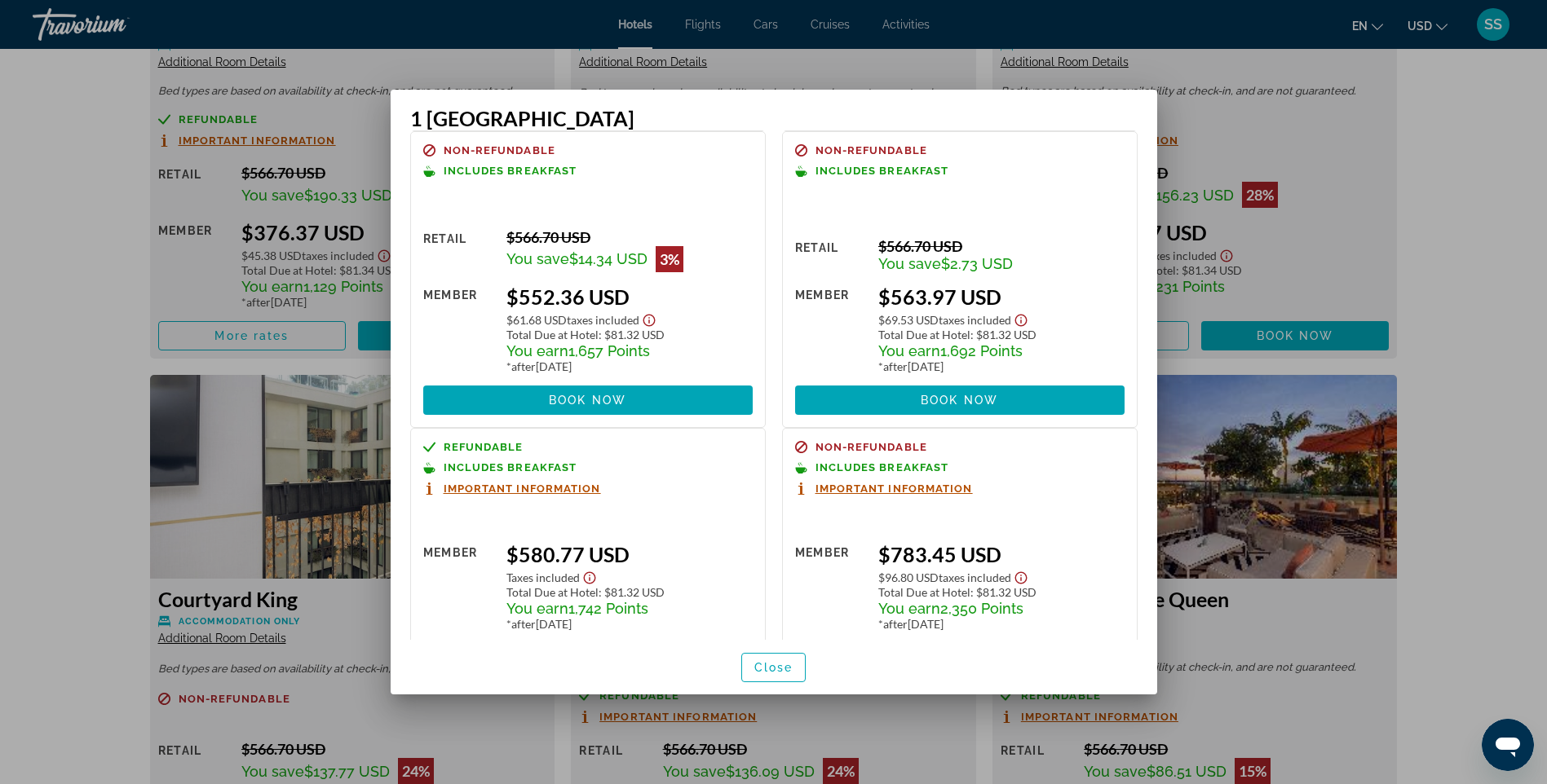
scroll to position [378, 0]
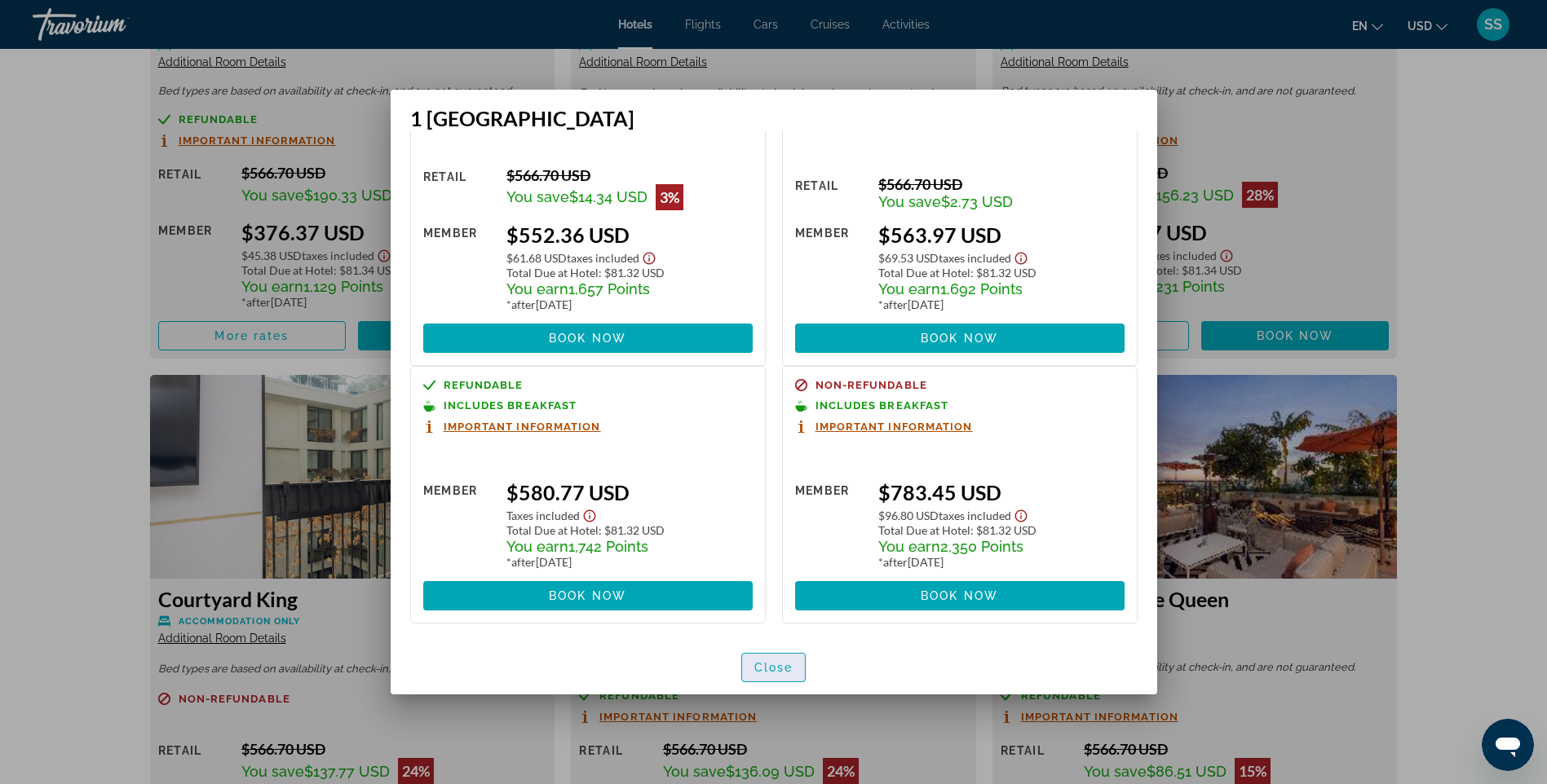
click at [796, 664] on span "button" at bounding box center [774, 668] width 63 height 39
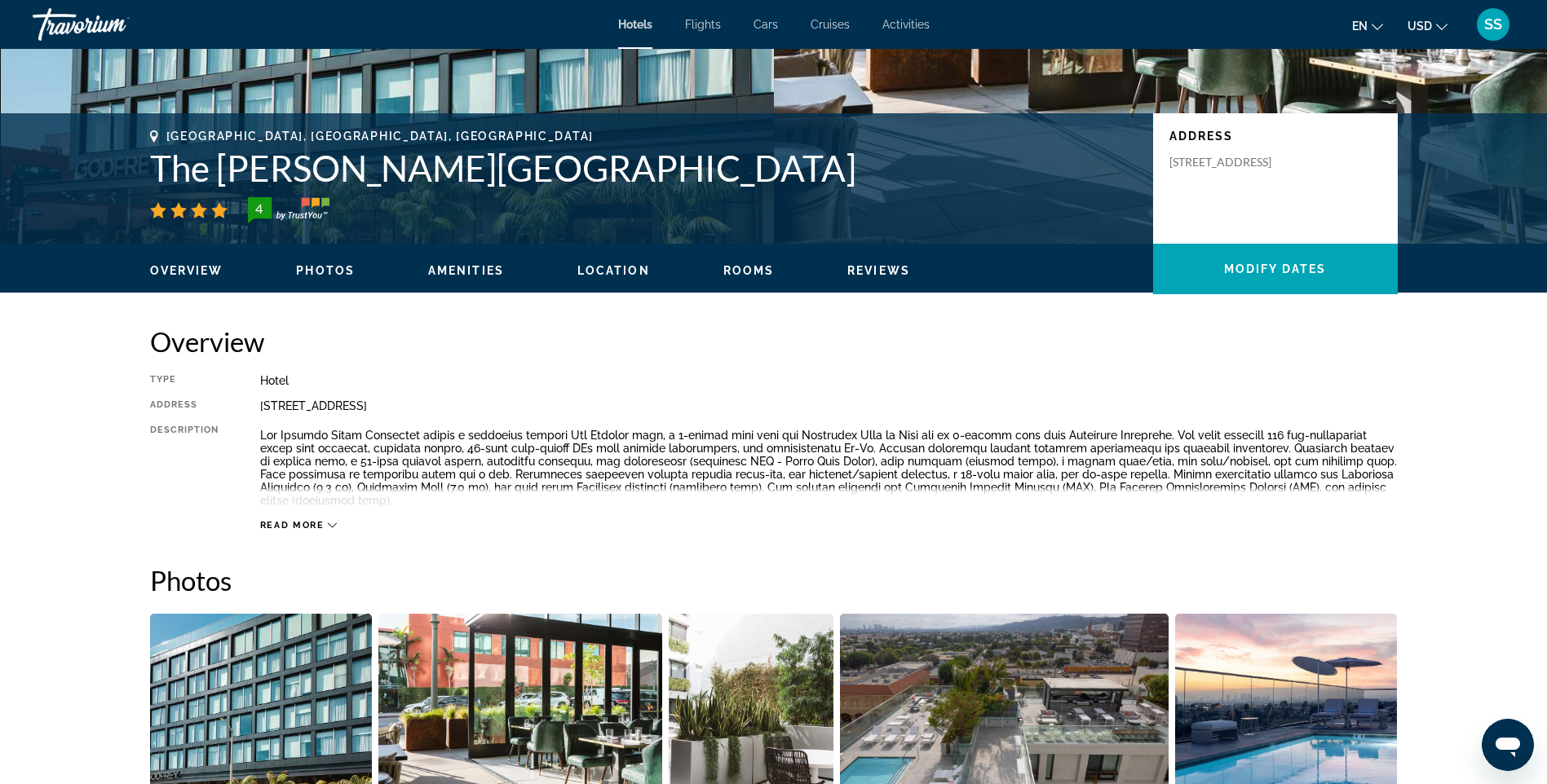
scroll to position [0, 0]
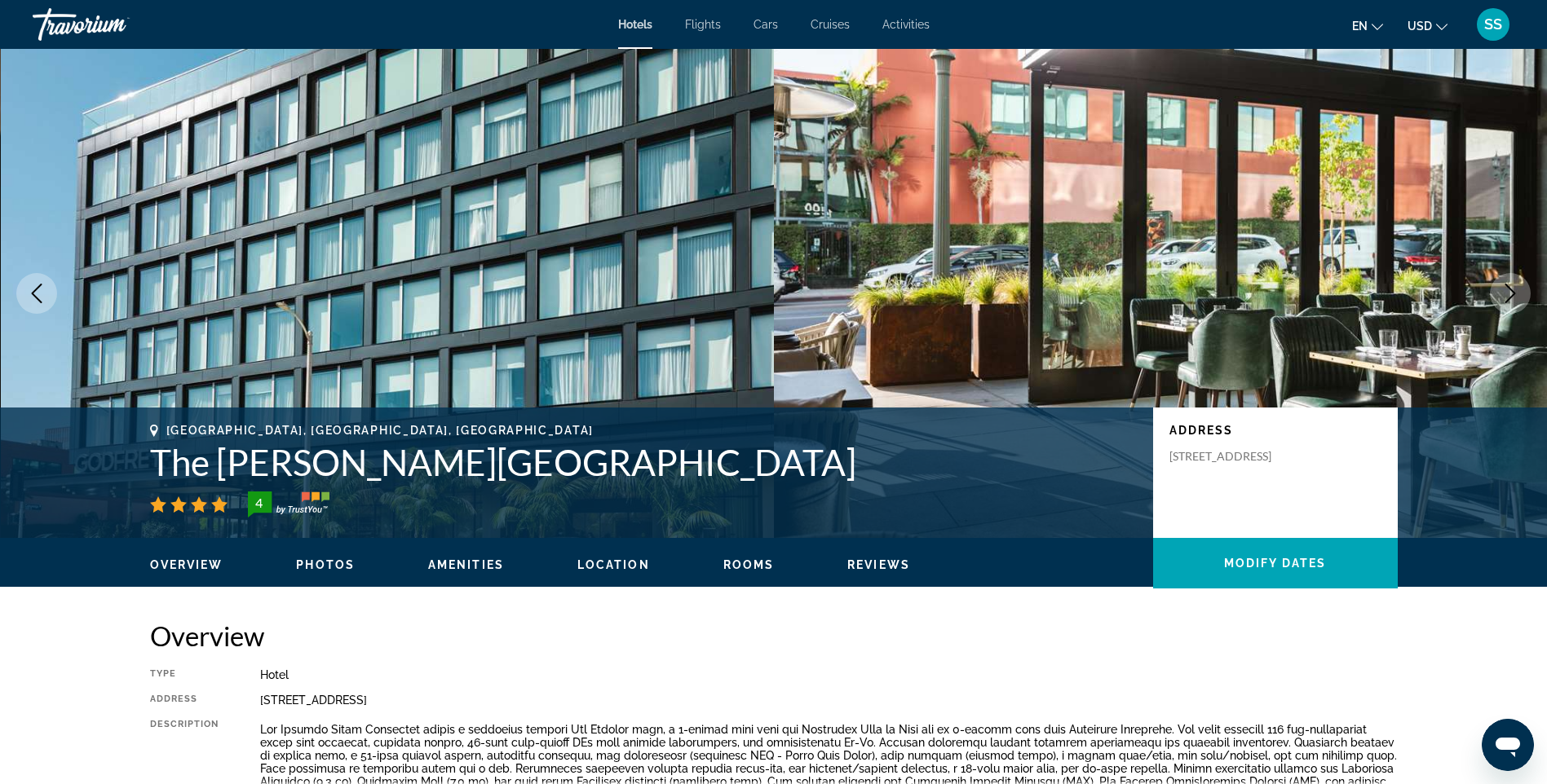
click at [20, 287] on button "Previous image" at bounding box center [36, 293] width 41 height 41
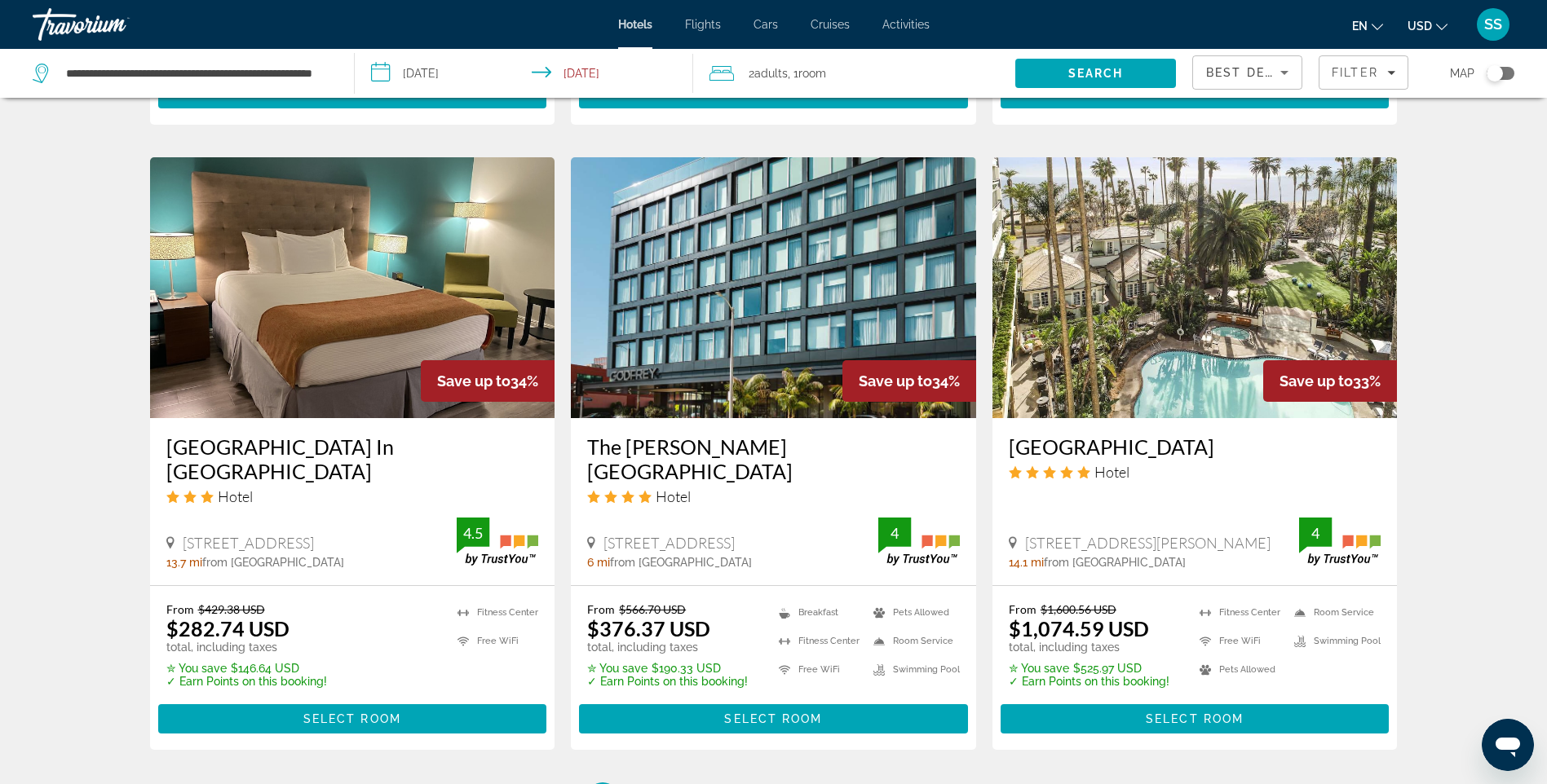
scroll to position [2090, 0]
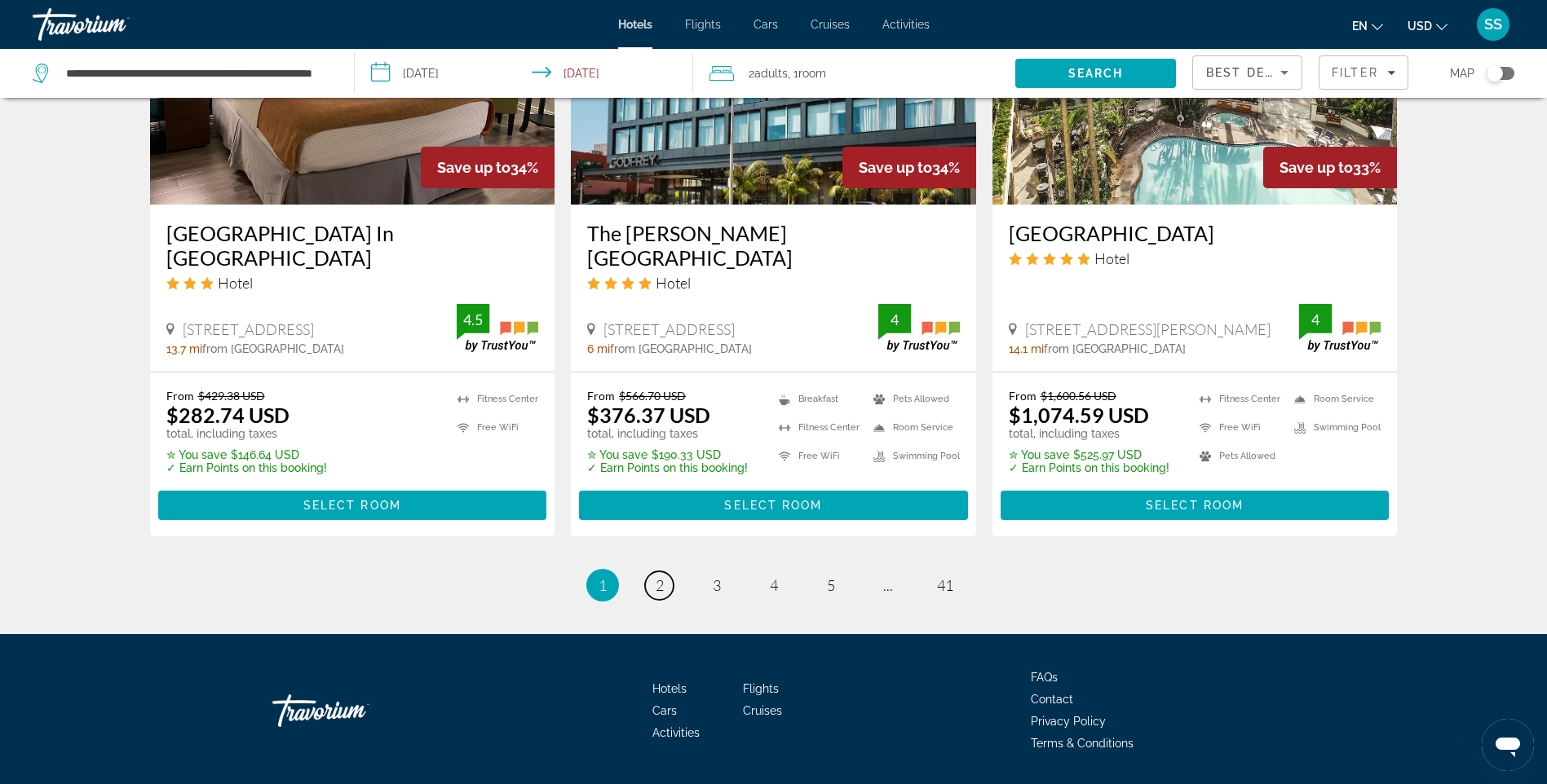
click at [654, 571] on link "page 2" at bounding box center [659, 585] width 29 height 29
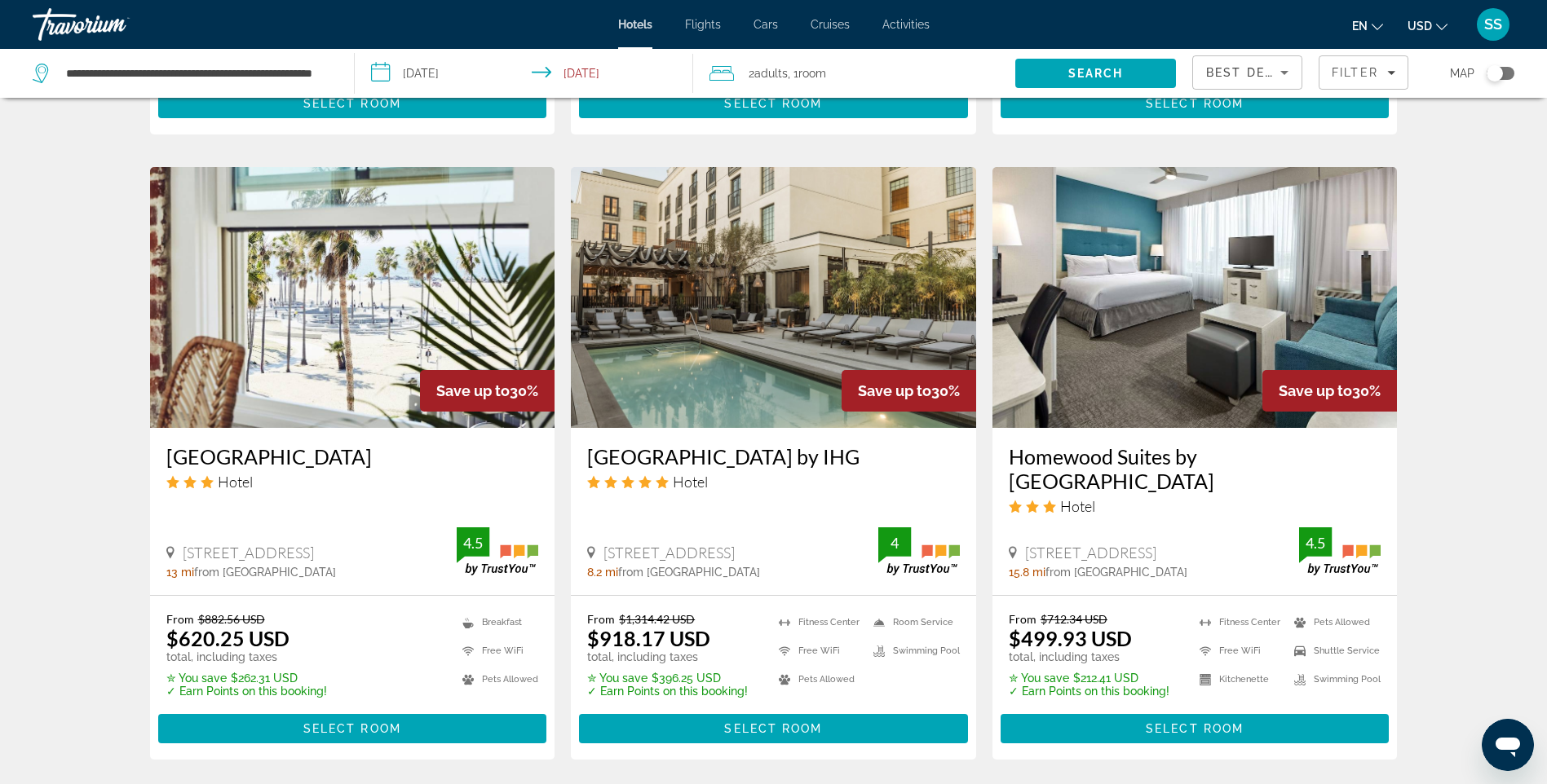
scroll to position [1902, 0]
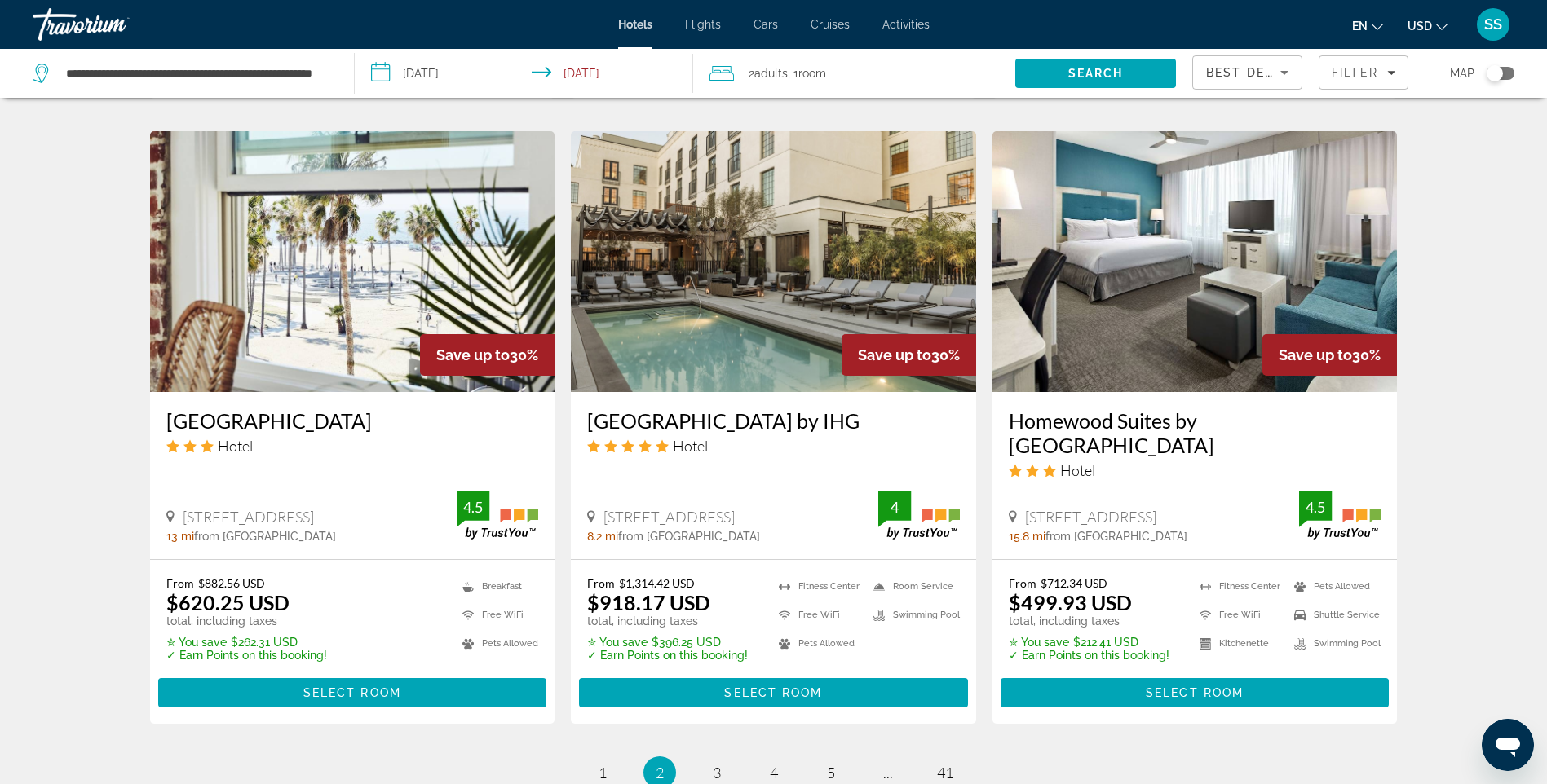
click at [215, 408] on h3 "Venice V Hotel" at bounding box center [353, 420] width 373 height 24
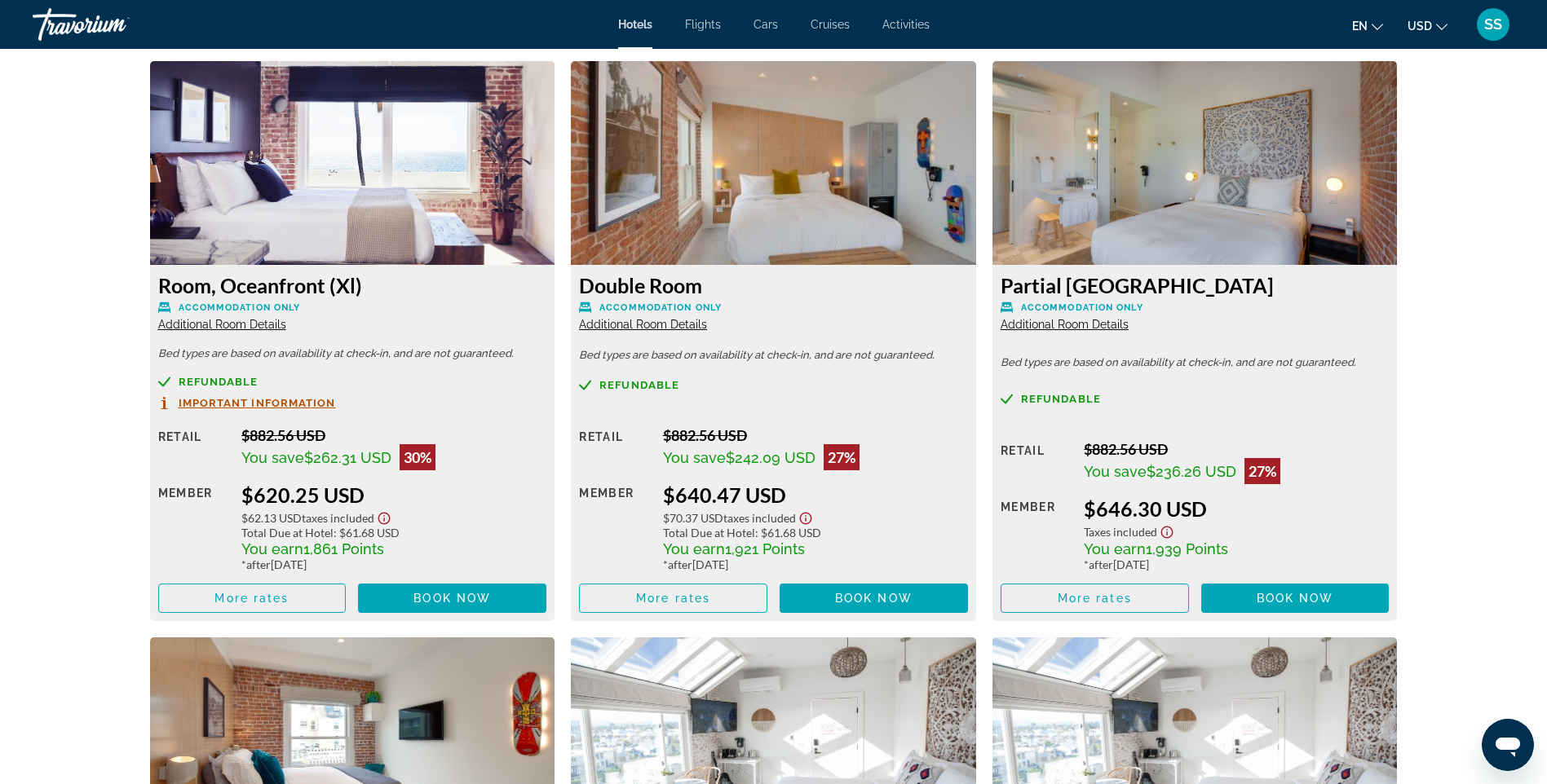
scroll to position [2283, 0]
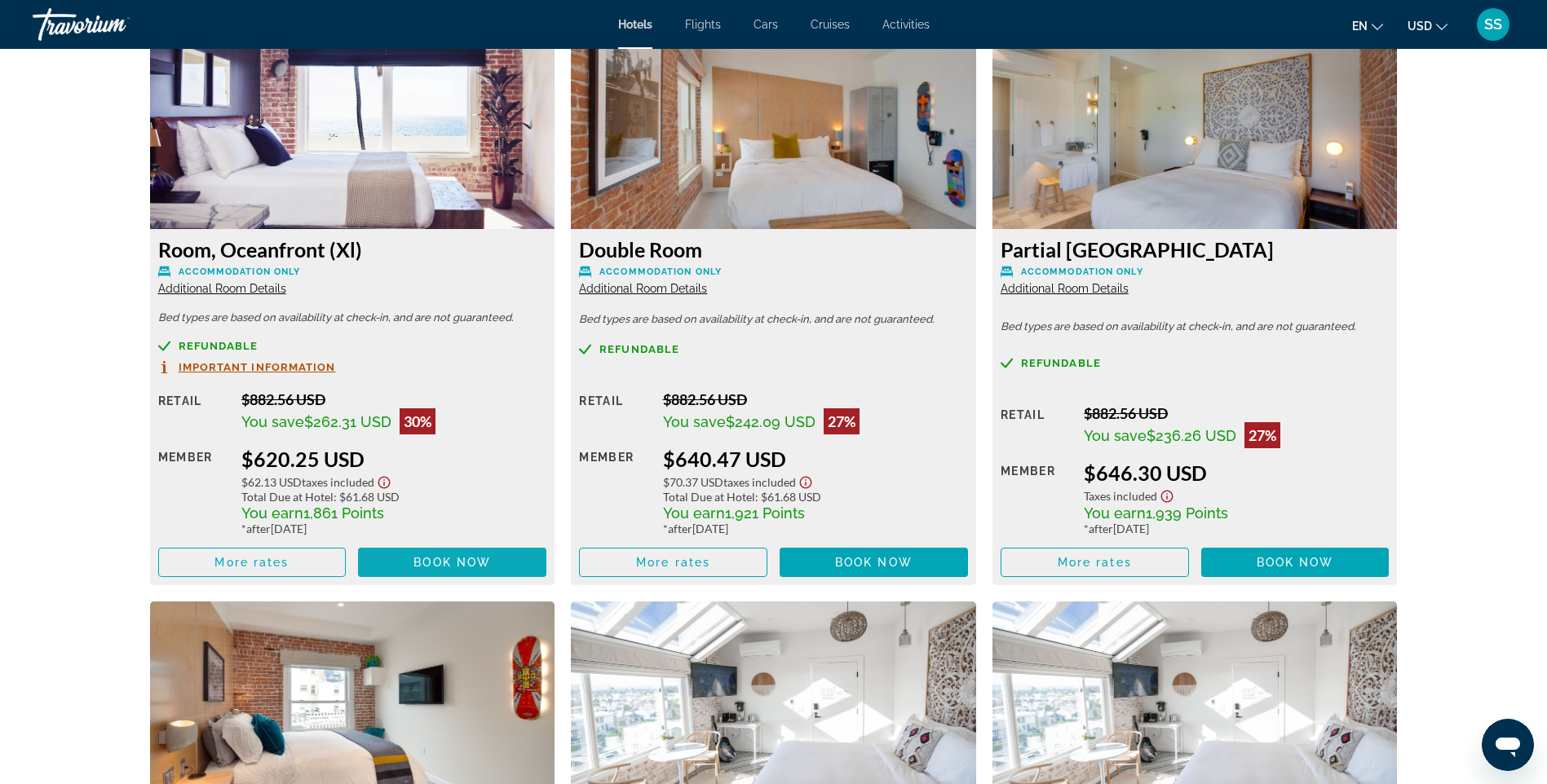
click at [411, 566] on span "Main content" at bounding box center [452, 562] width 188 height 39
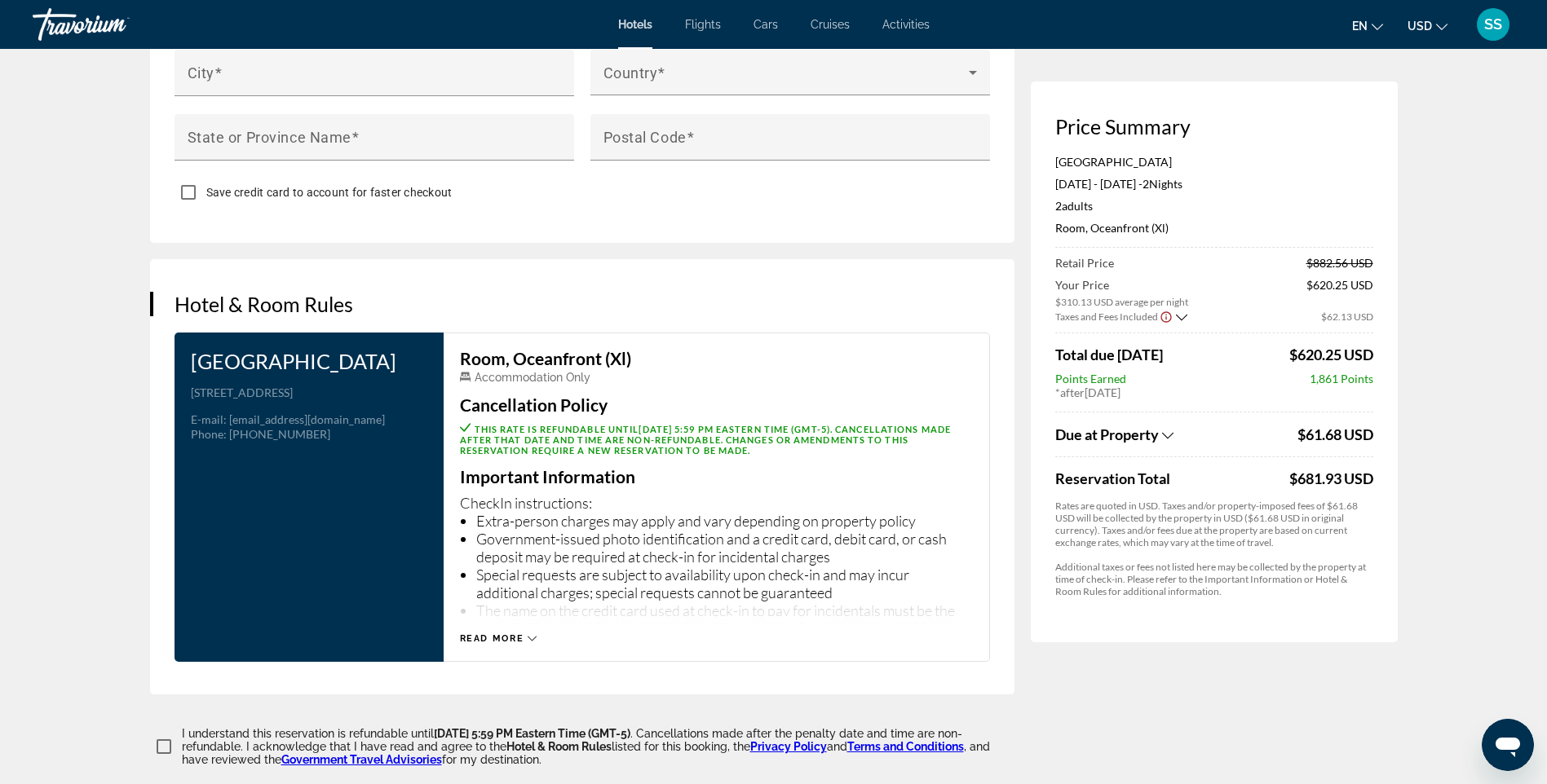
scroll to position [1731, 0]
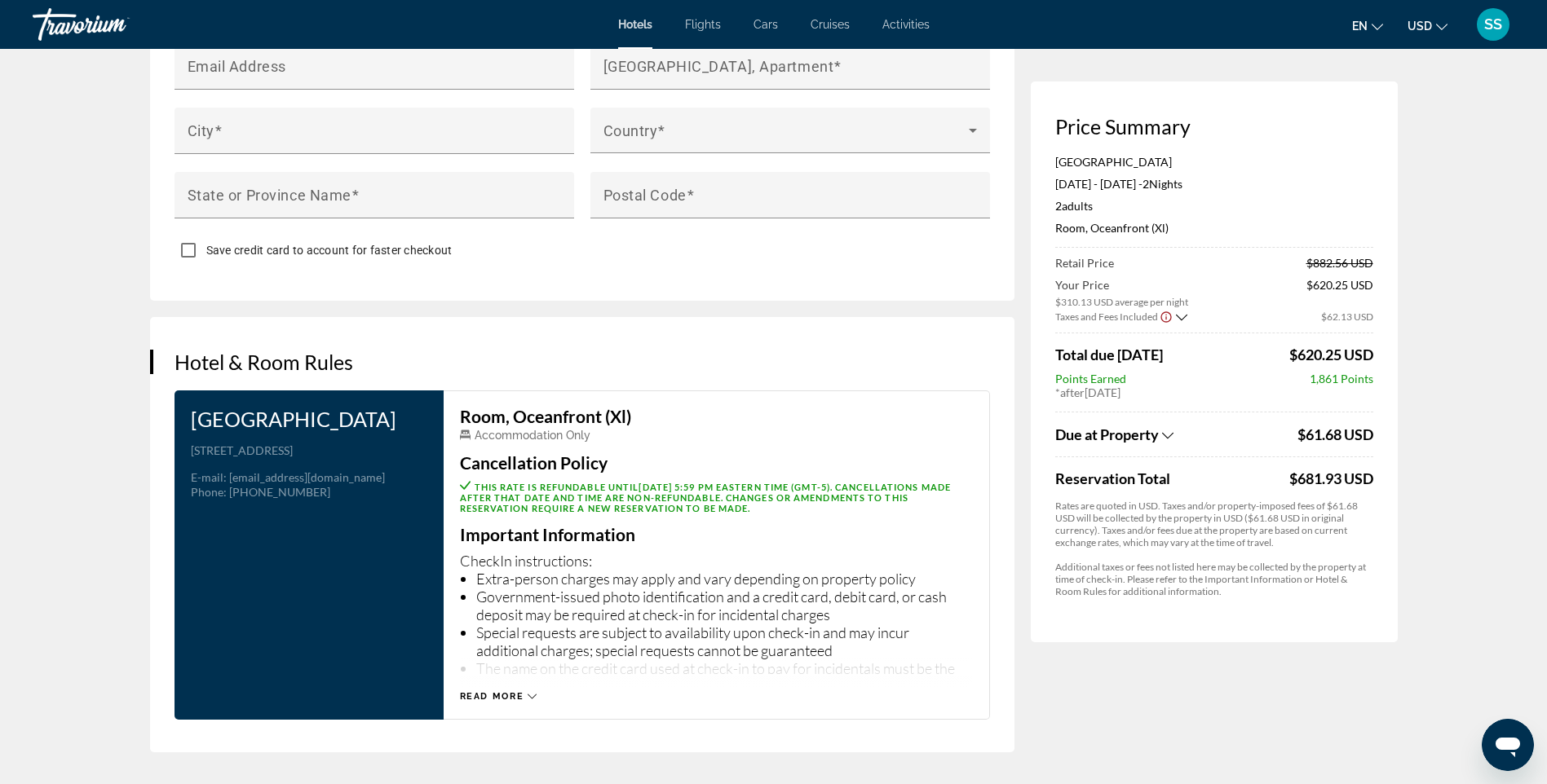
click at [1179, 319] on icon "Show Taxes and Fees breakdown" at bounding box center [1181, 318] width 11 height 14
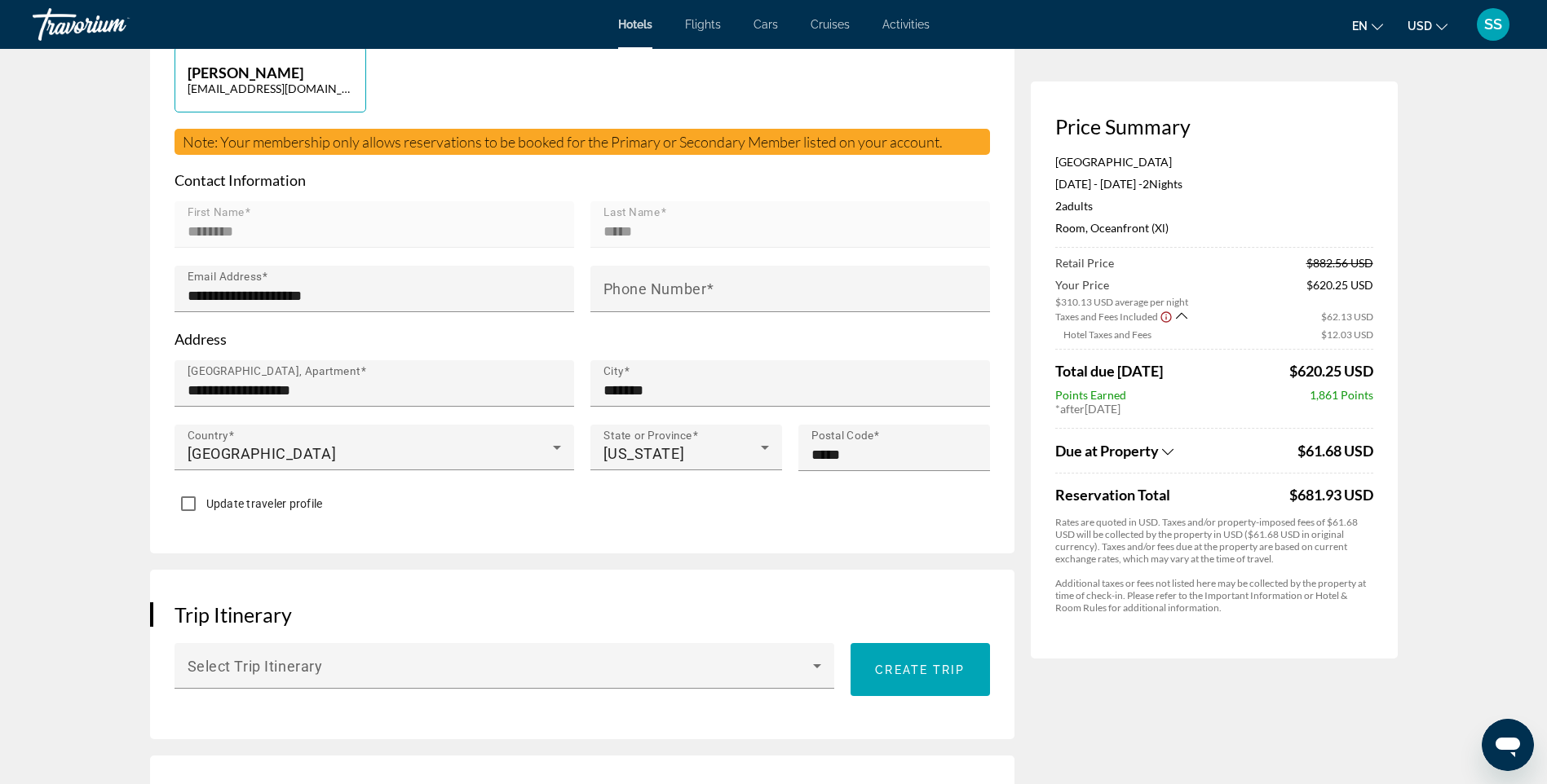
scroll to position [0, 0]
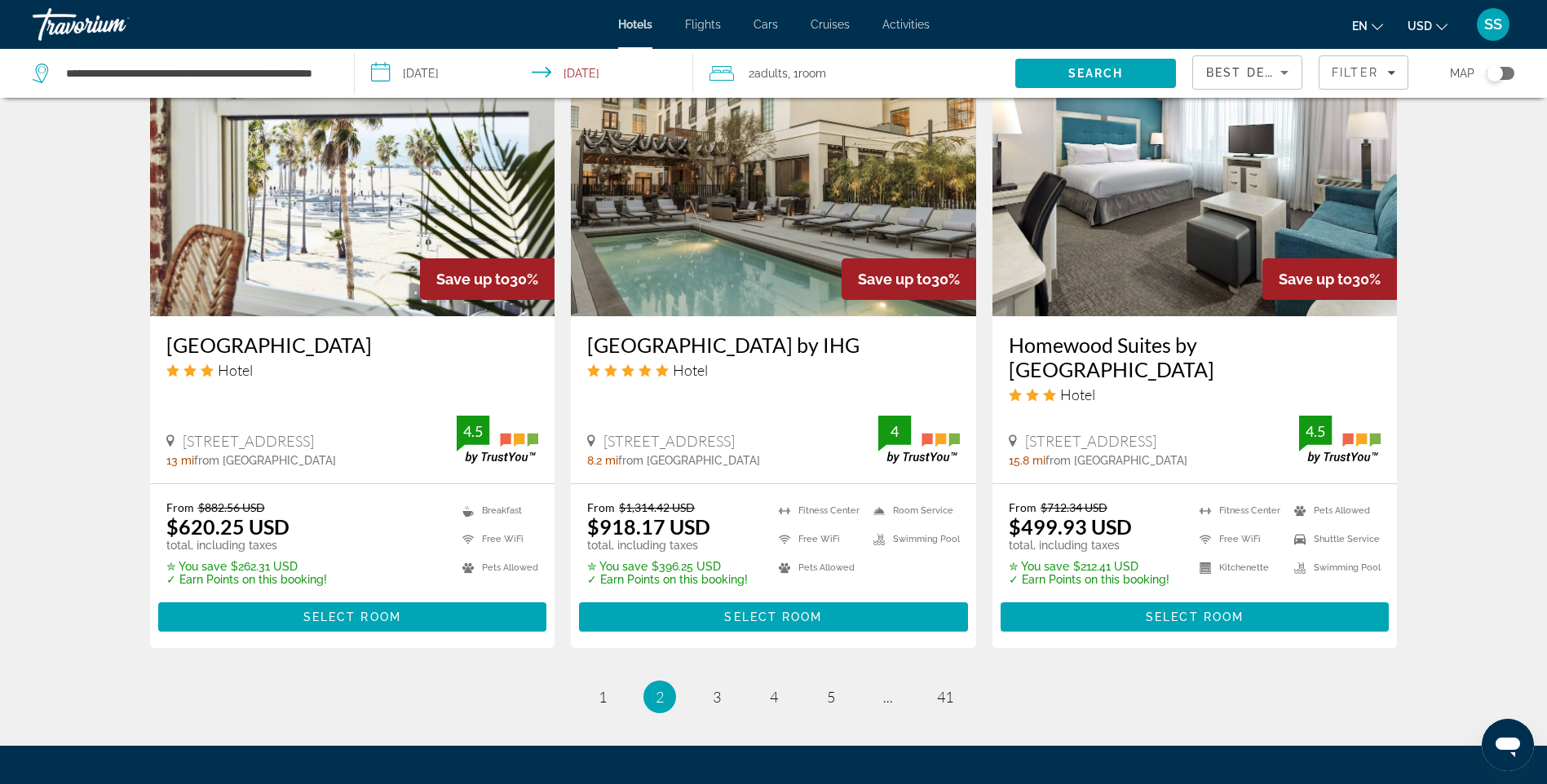
scroll to position [2092, 0]
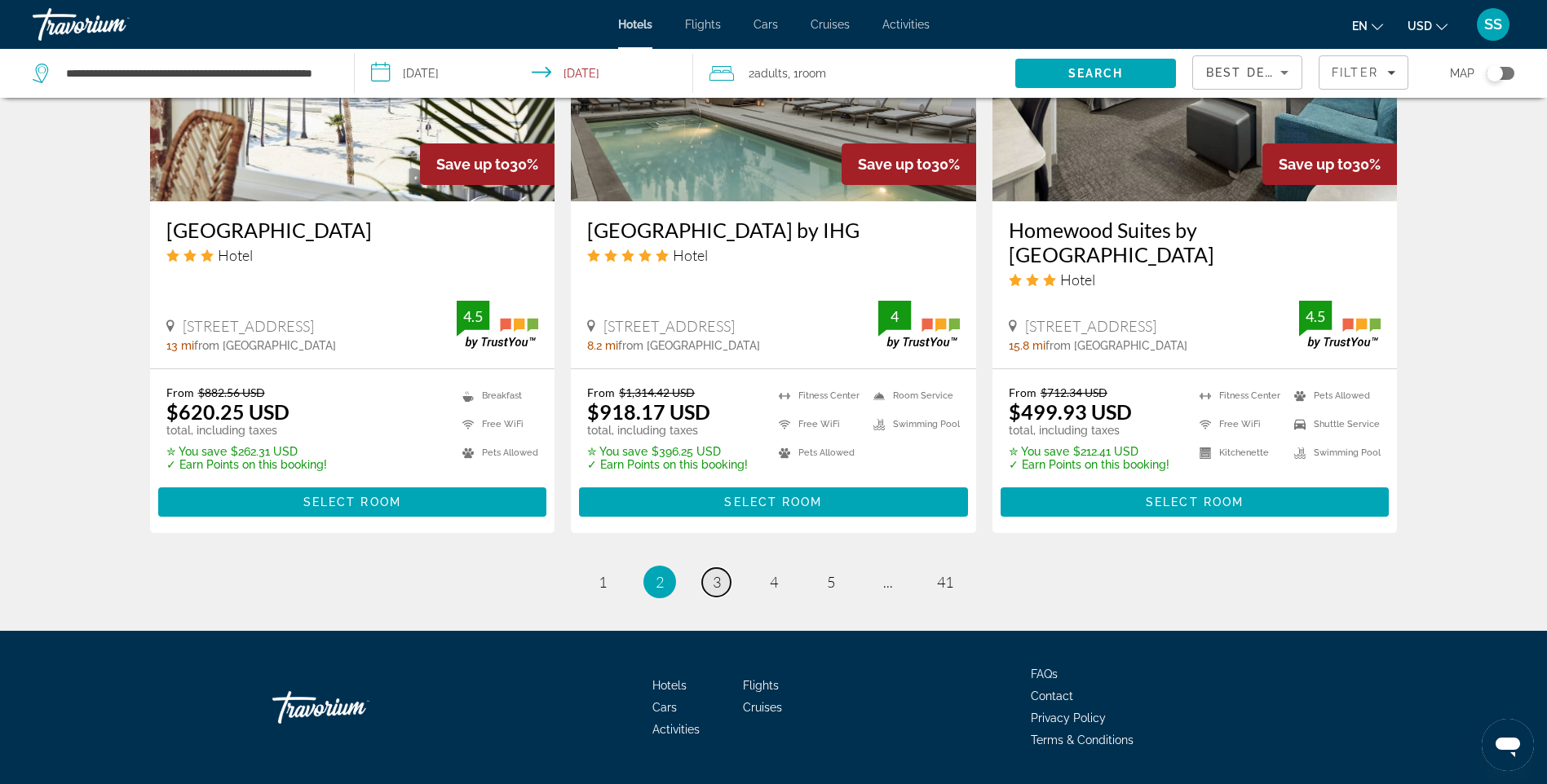
click at [713, 573] on span "3" at bounding box center [717, 582] width 8 height 18
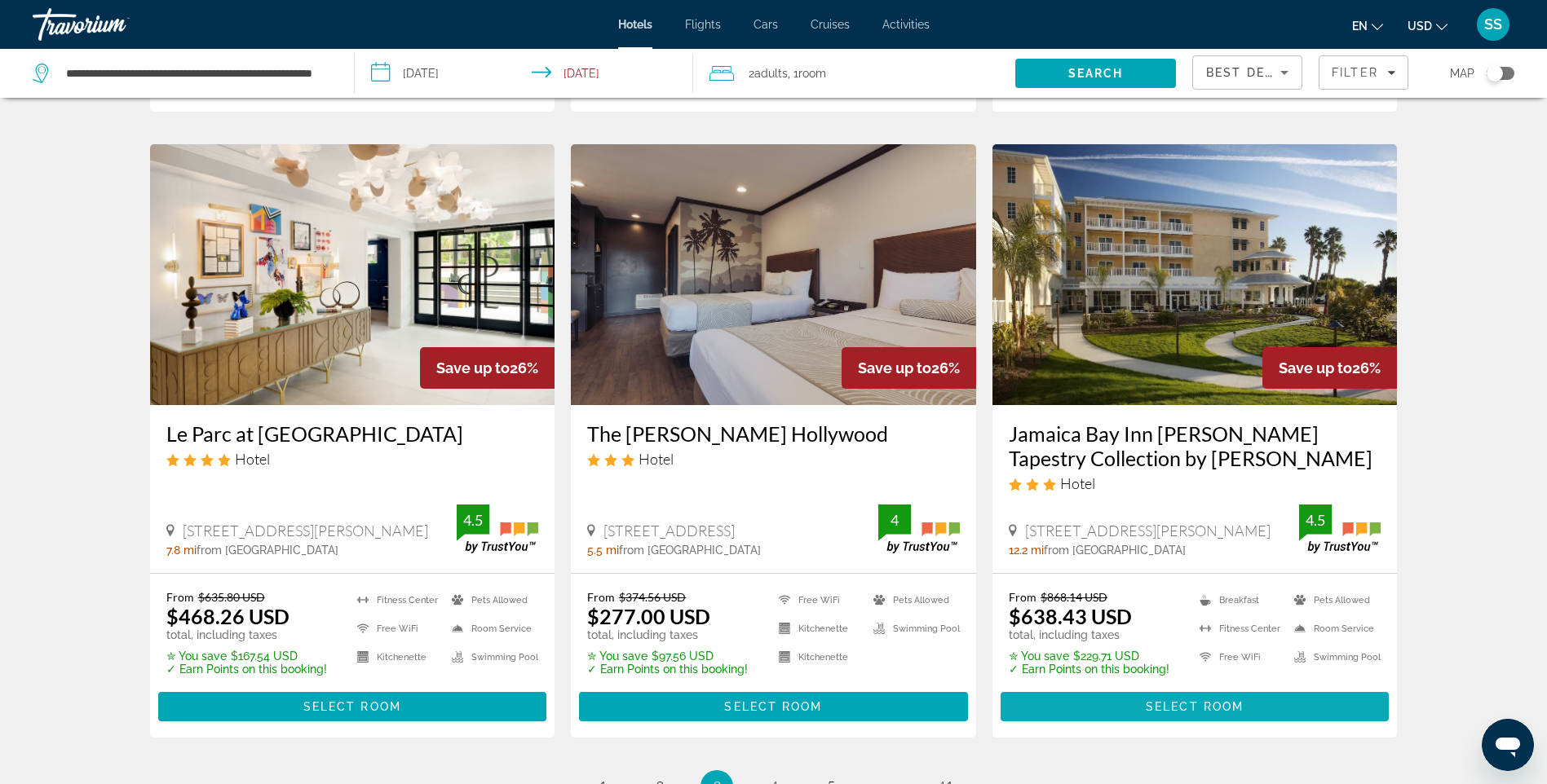
scroll to position [1902, 0]
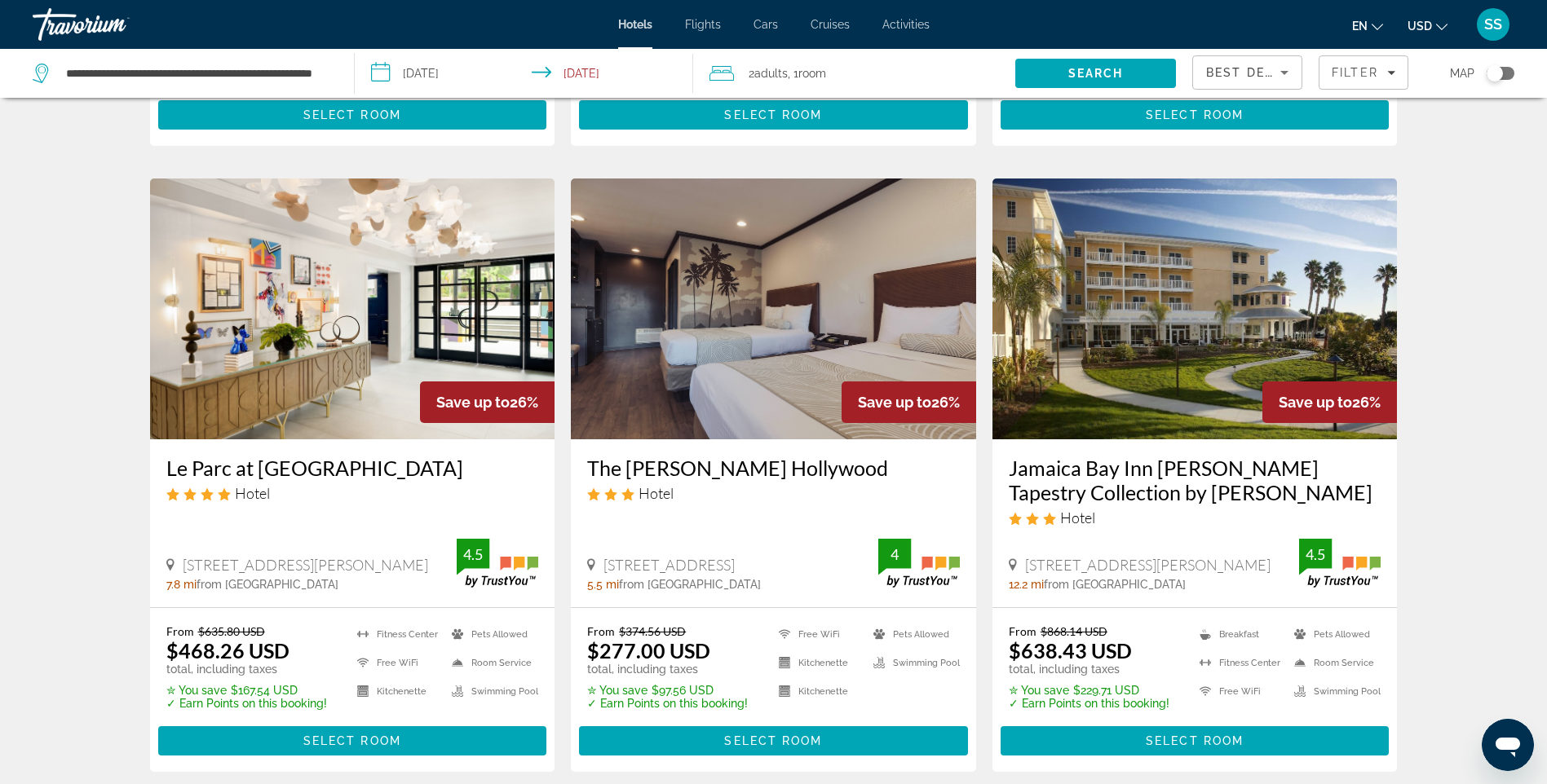
click at [630, 456] on h3 "The Dixie Hollywood" at bounding box center [773, 468] width 373 height 24
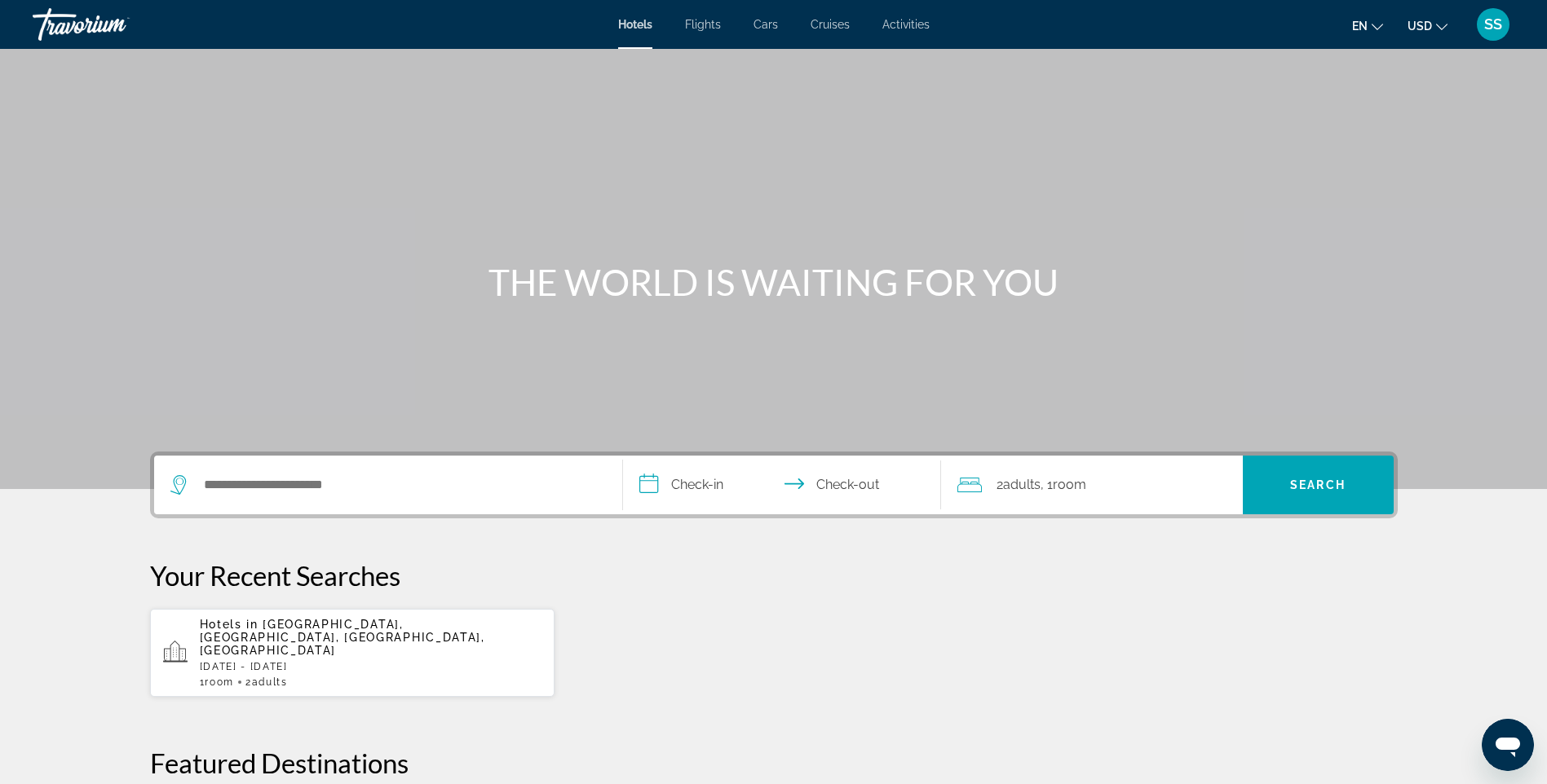
click at [923, 23] on span "Activities" at bounding box center [906, 24] width 47 height 13
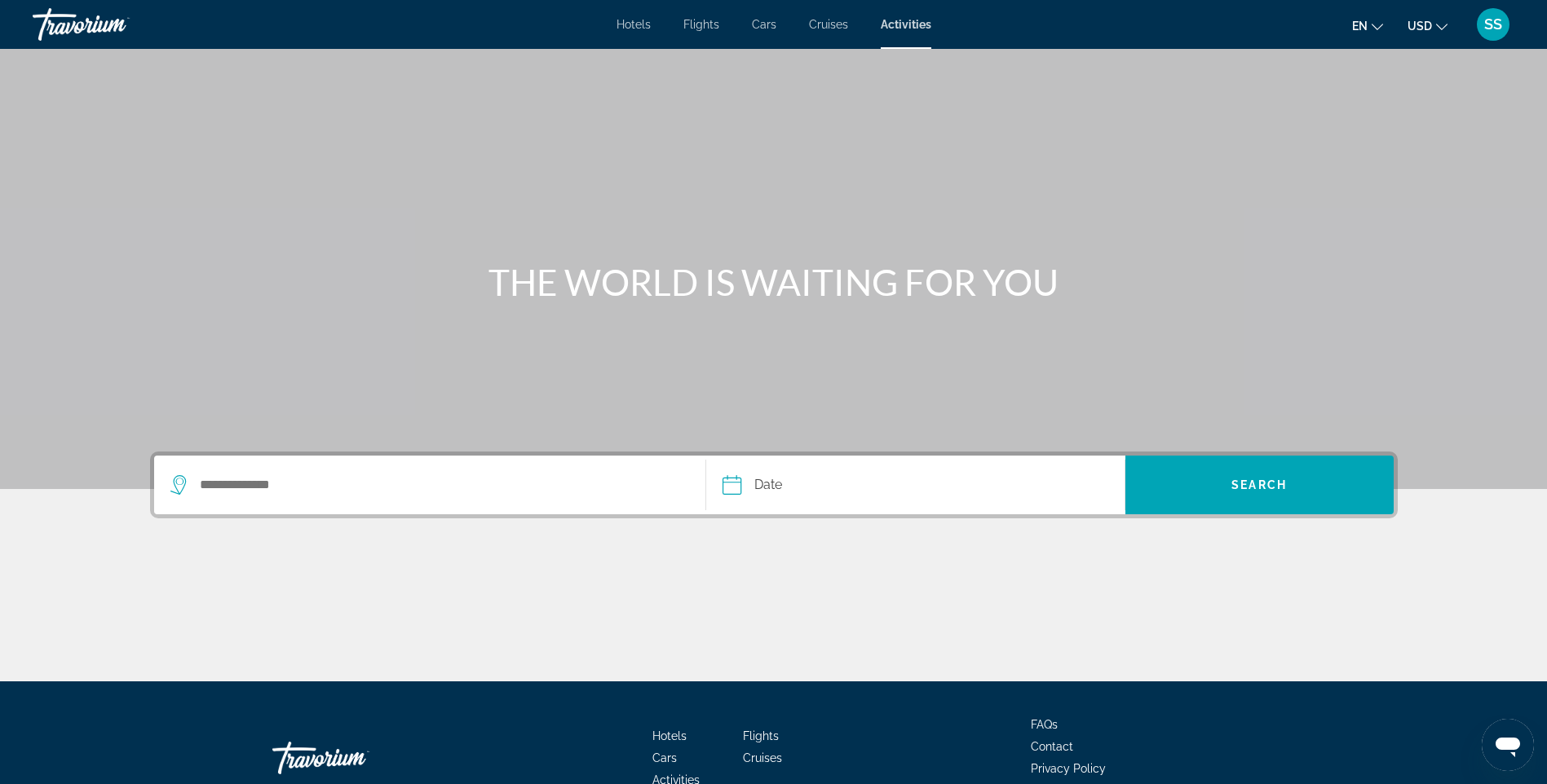
click at [1499, 33] on div "SS" at bounding box center [1494, 24] width 33 height 33
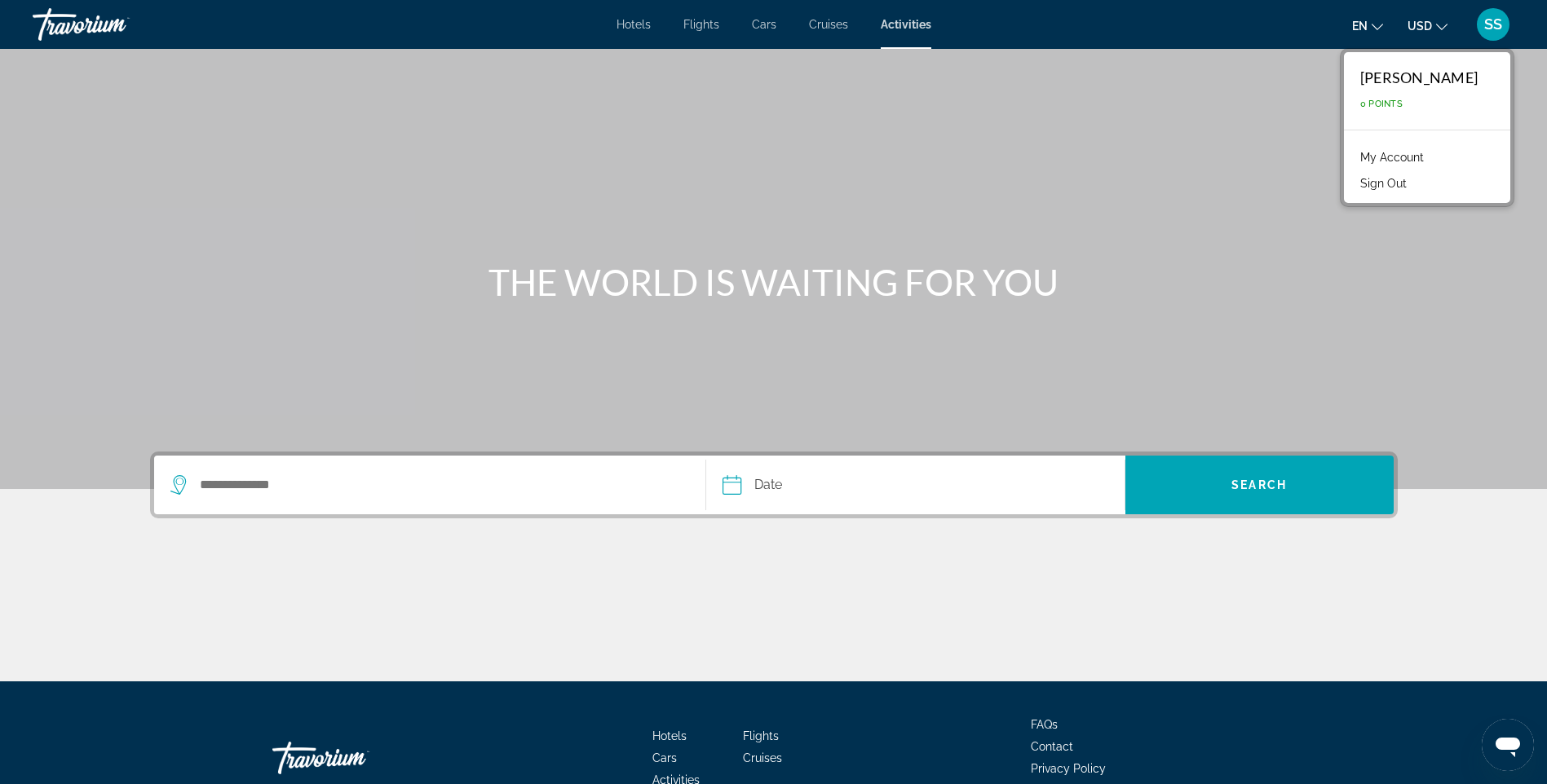
click at [1276, 183] on div "Main content" at bounding box center [773, 244] width 1547 height 489
